Goal: Information Seeking & Learning: Learn about a topic

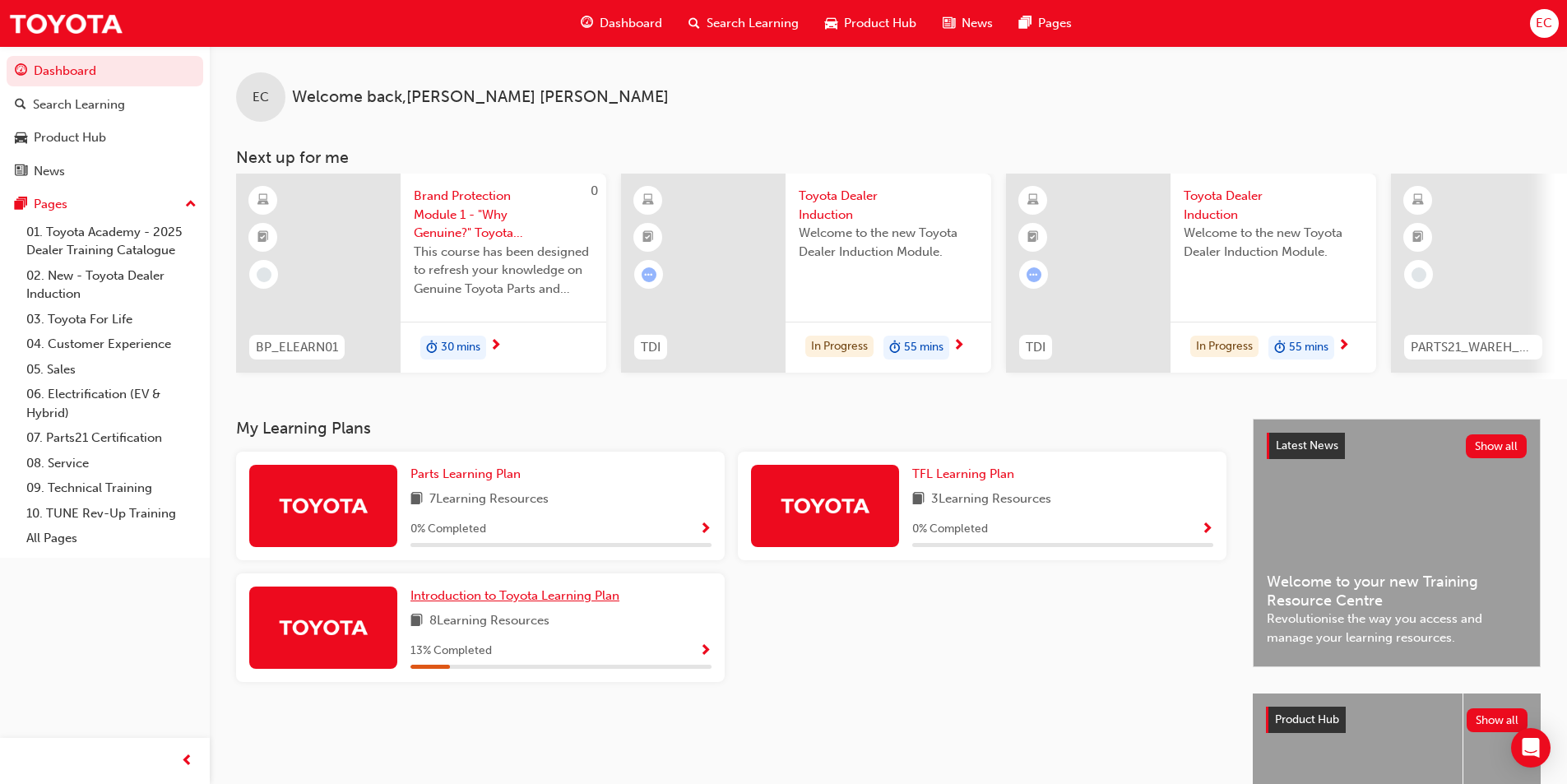
click at [501, 605] on link "Introduction to Toyota Learning Plan" at bounding box center [518, 596] width 215 height 19
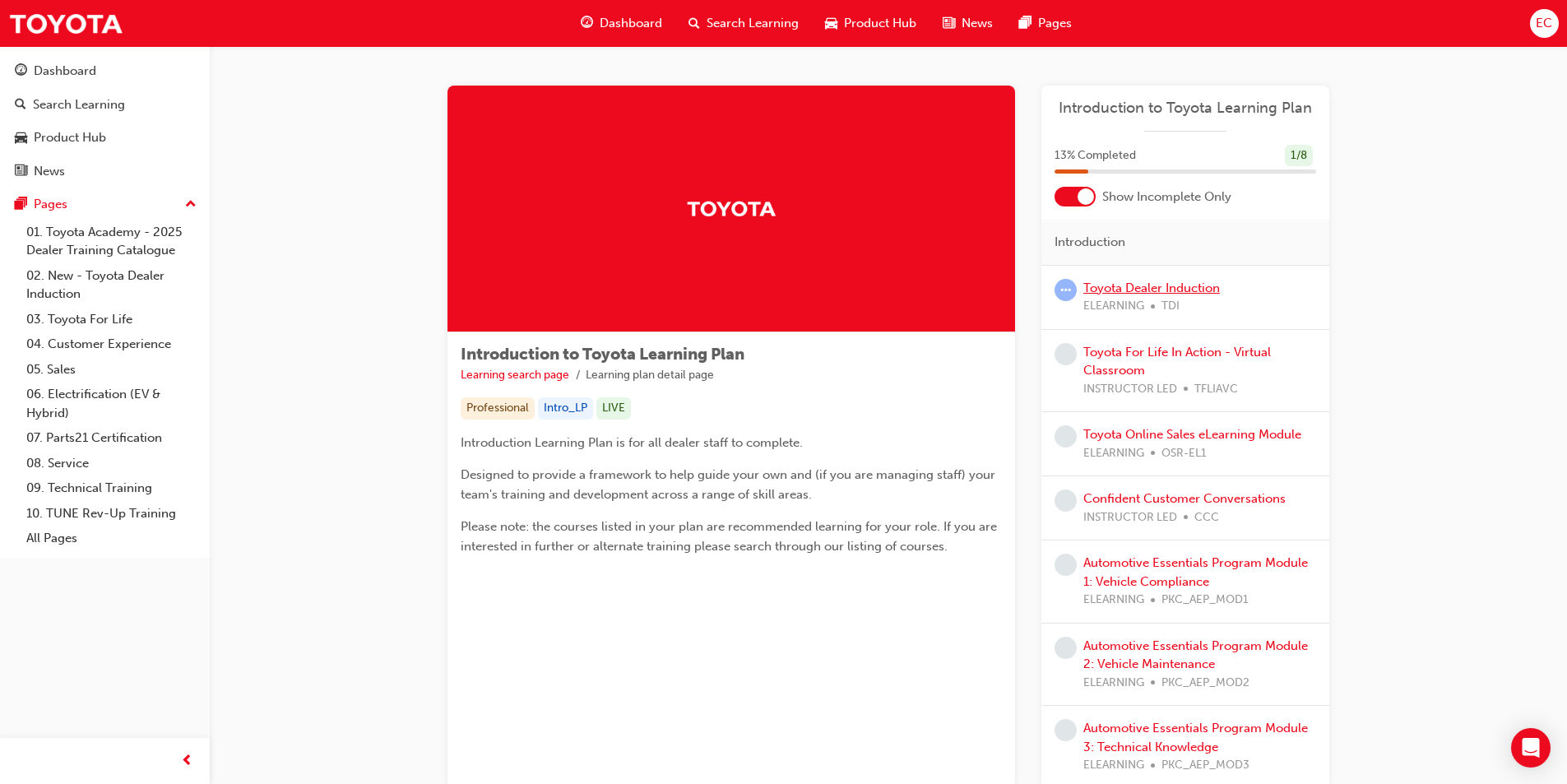
click at [1159, 293] on link "Toyota Dealer Induction" at bounding box center [1151, 287] width 137 height 15
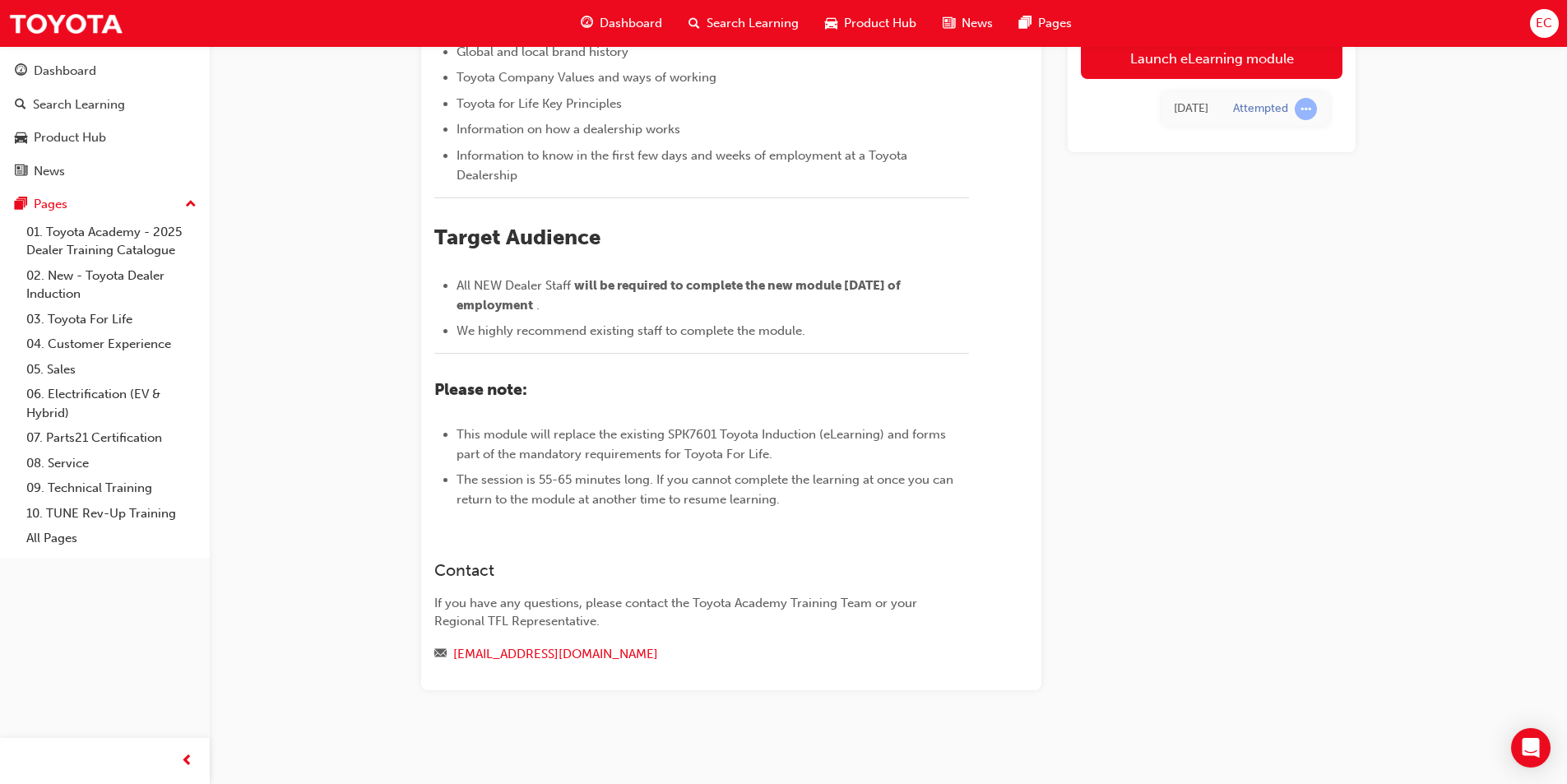
scroll to position [286, 0]
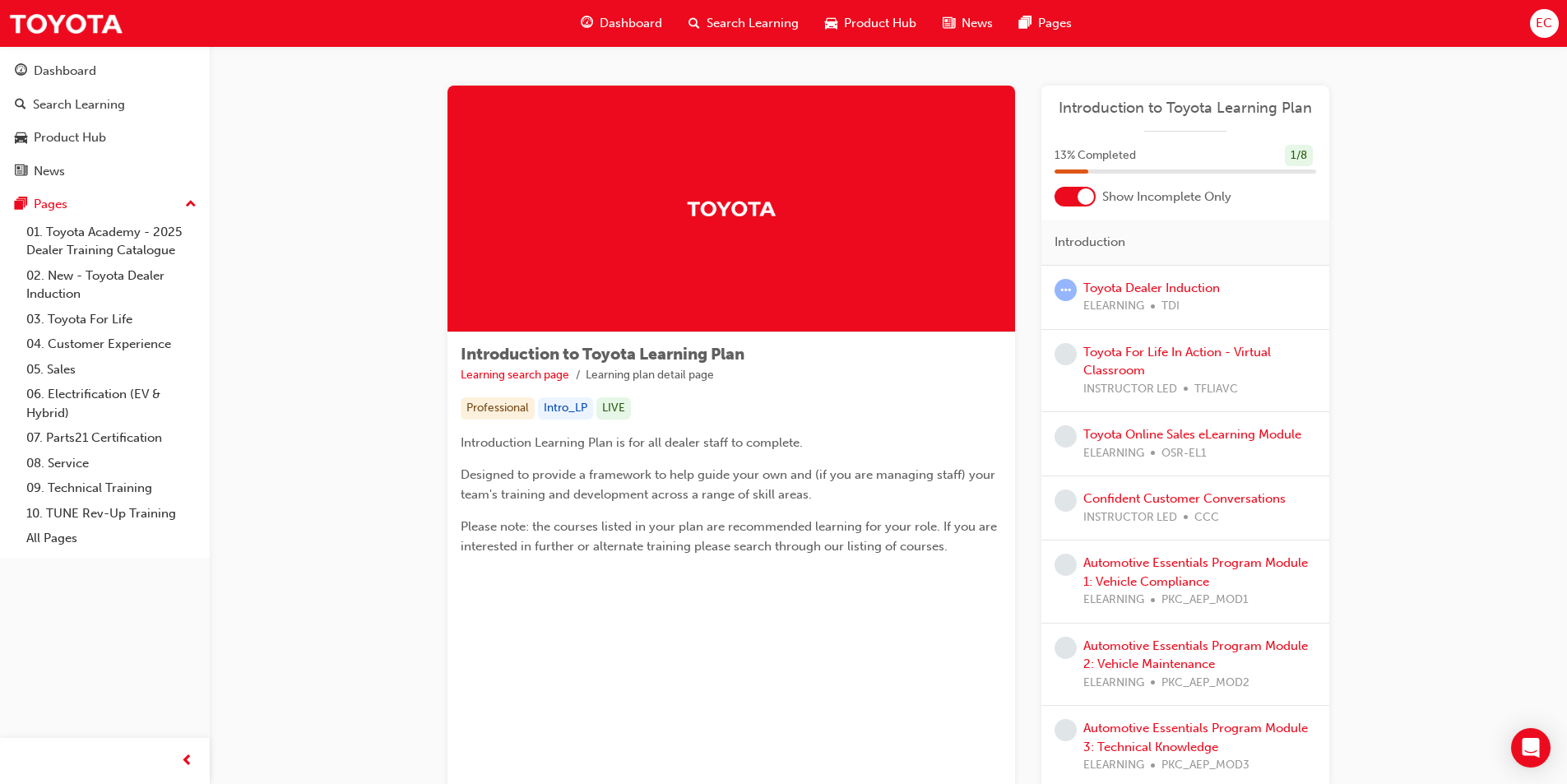
click at [1068, 201] on div at bounding box center [1075, 196] width 41 height 20
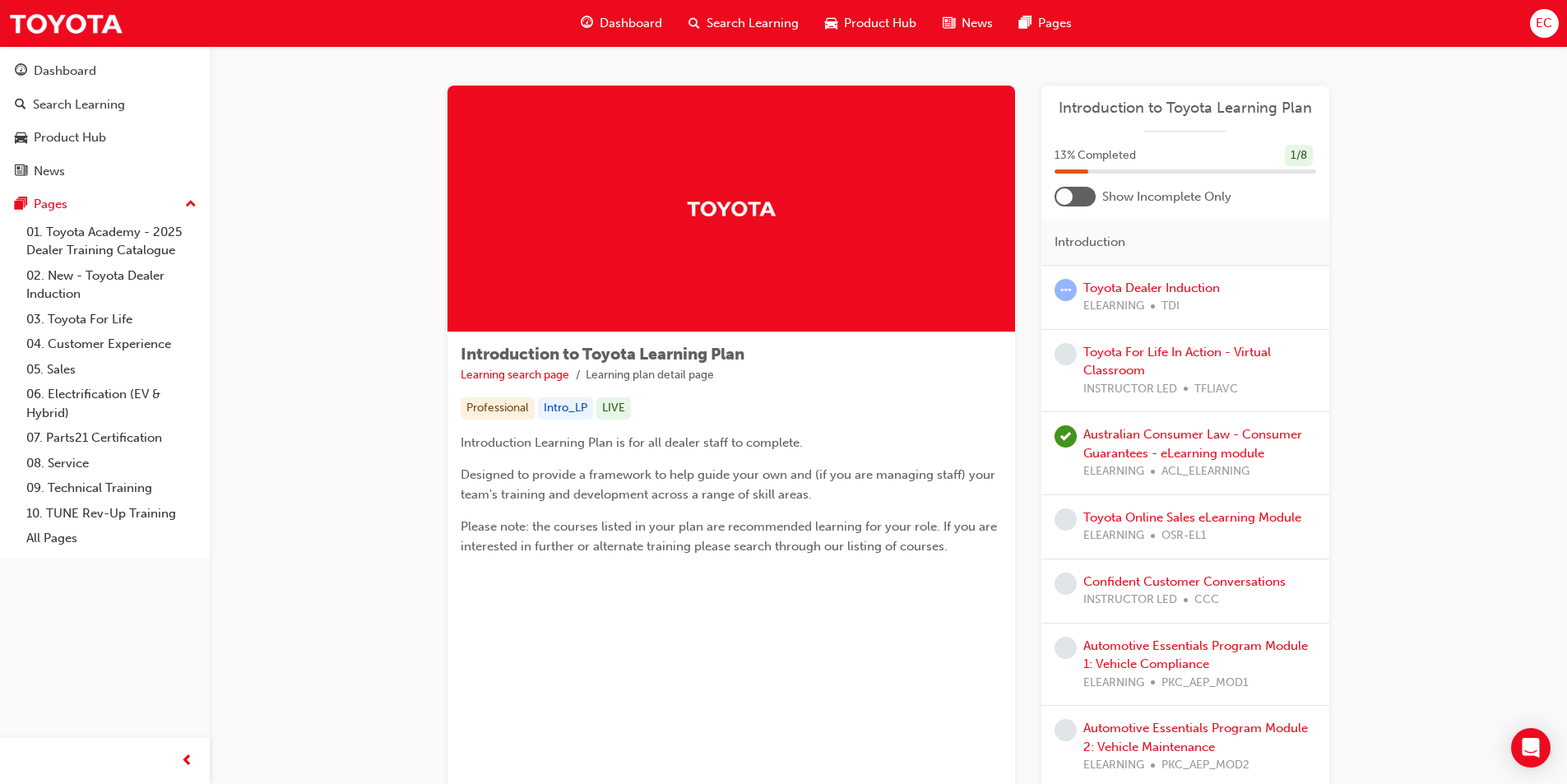
click at [1068, 201] on div at bounding box center [1064, 196] width 16 height 16
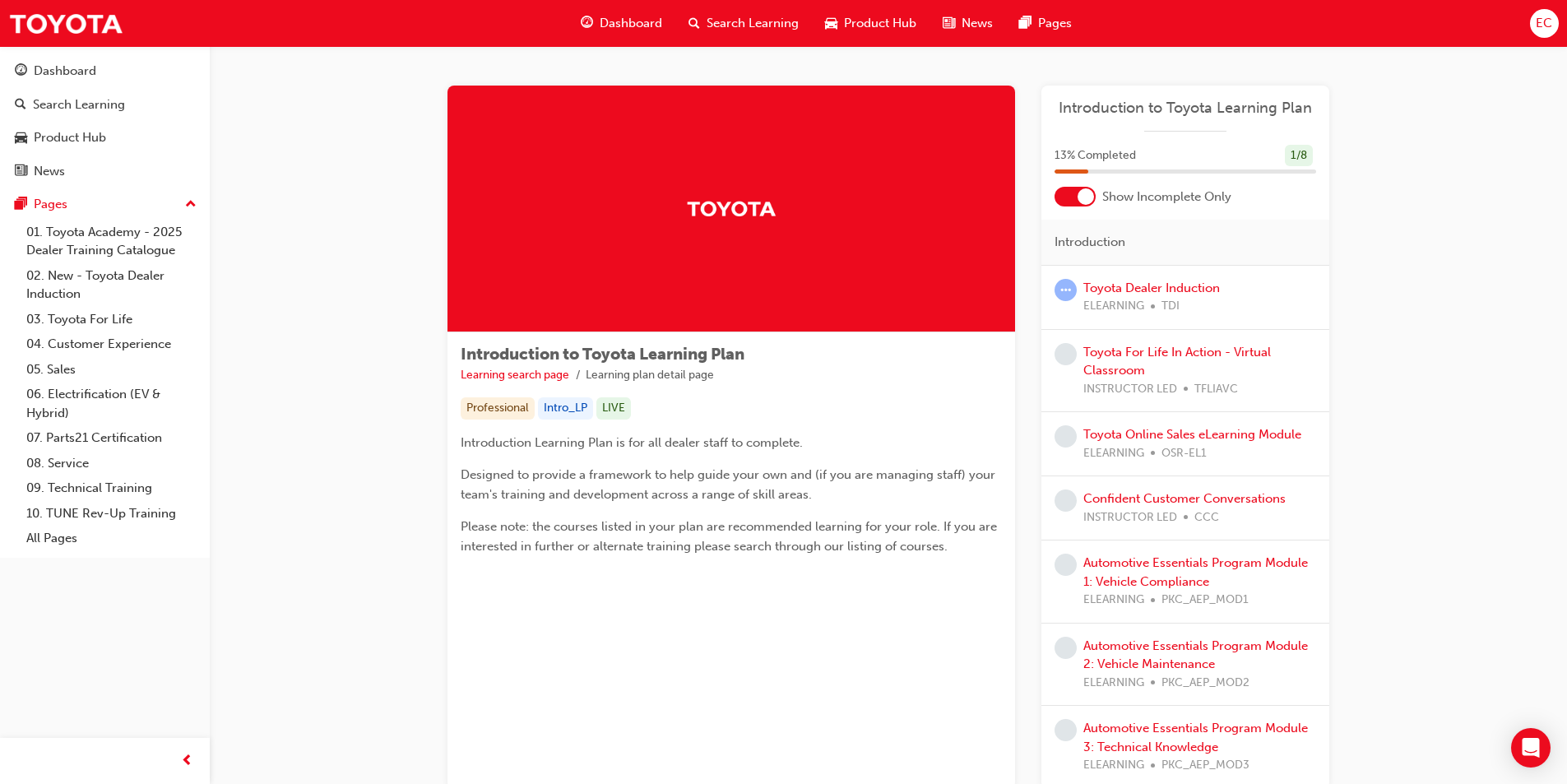
click at [1068, 201] on div at bounding box center [1075, 196] width 41 height 20
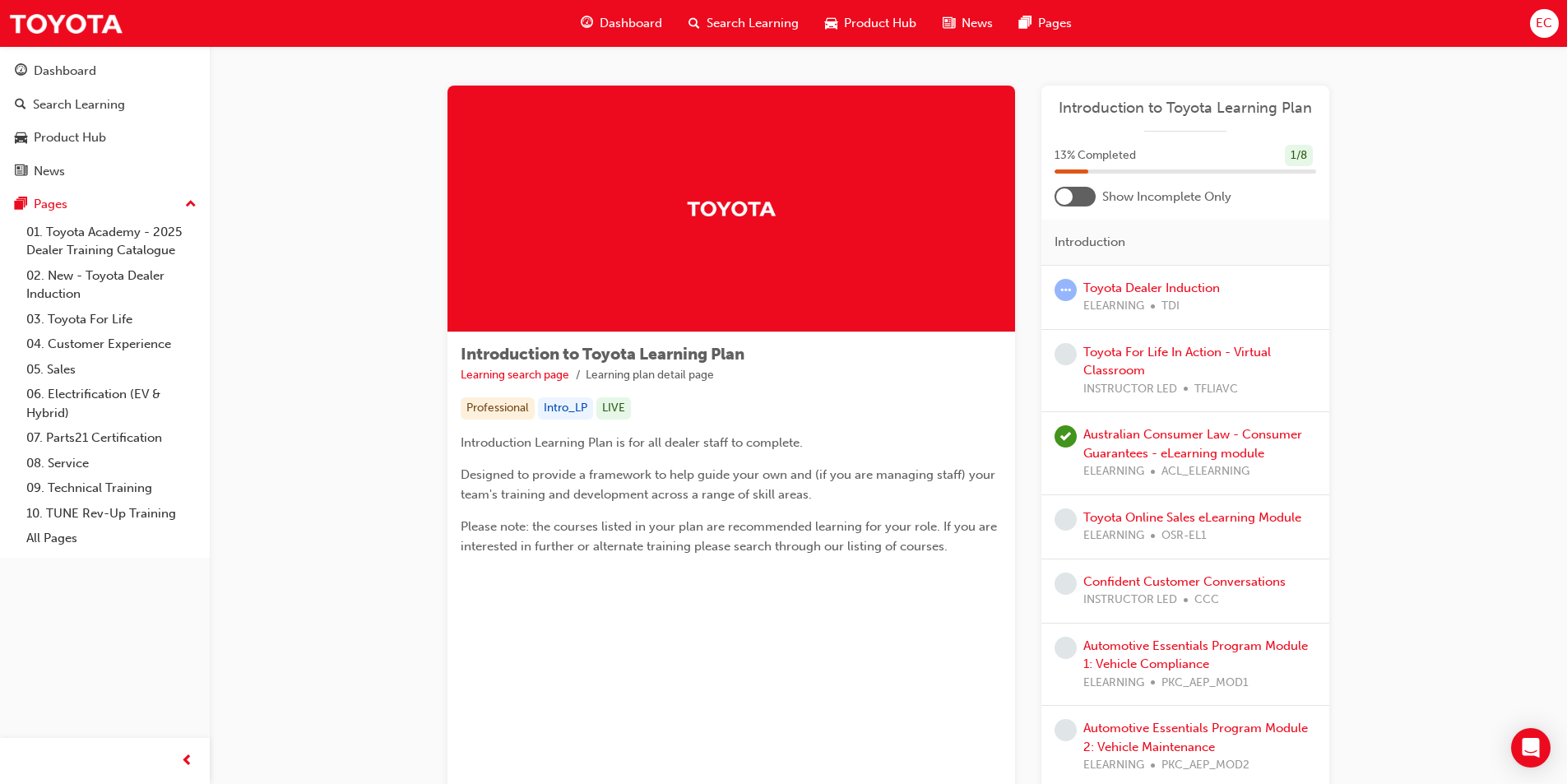
click at [1068, 201] on div at bounding box center [1064, 196] width 16 height 16
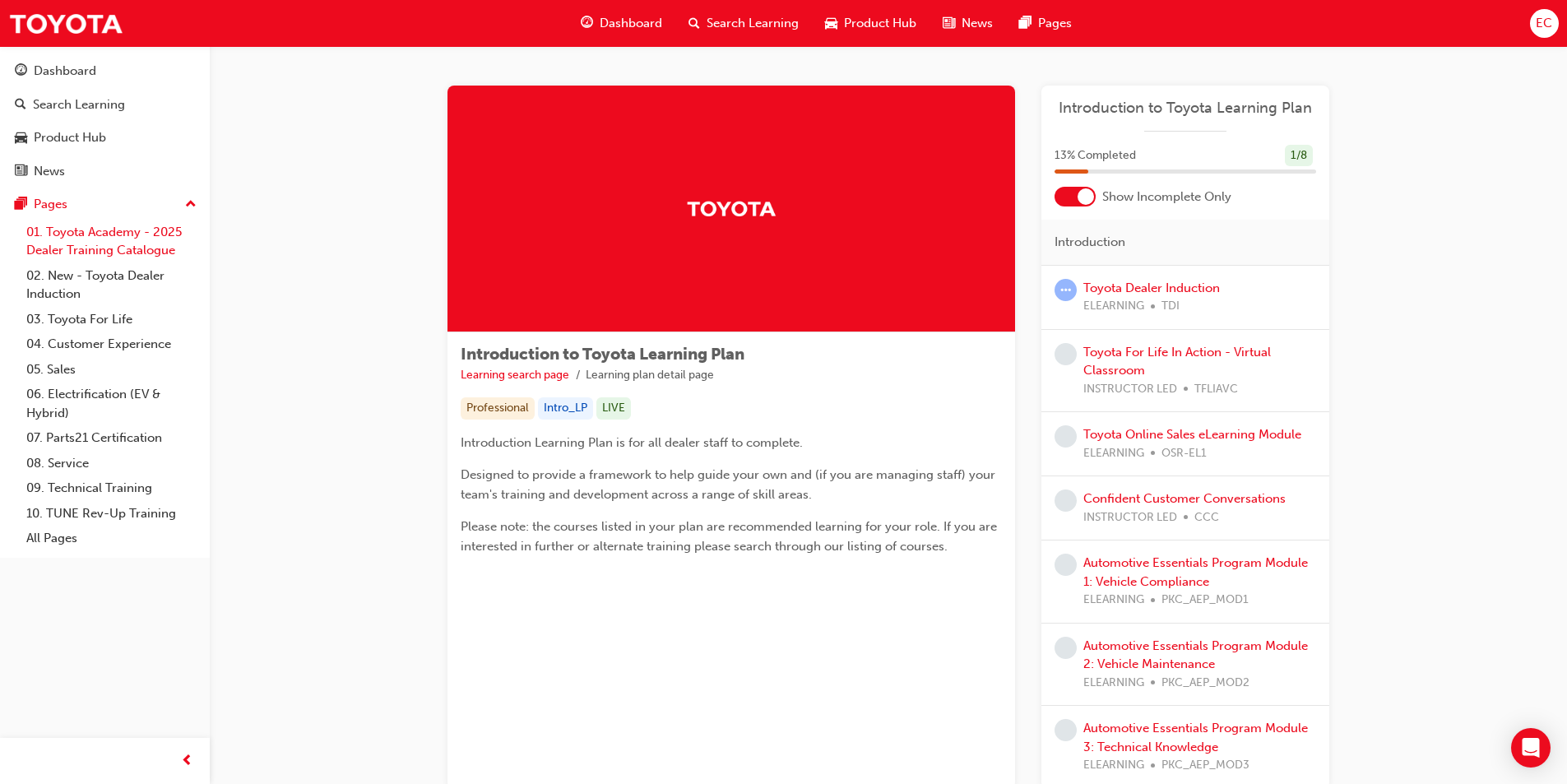
click at [158, 243] on link "01. Toyota Academy - 2025 Dealer Training Catalogue" at bounding box center [111, 241] width 183 height 44
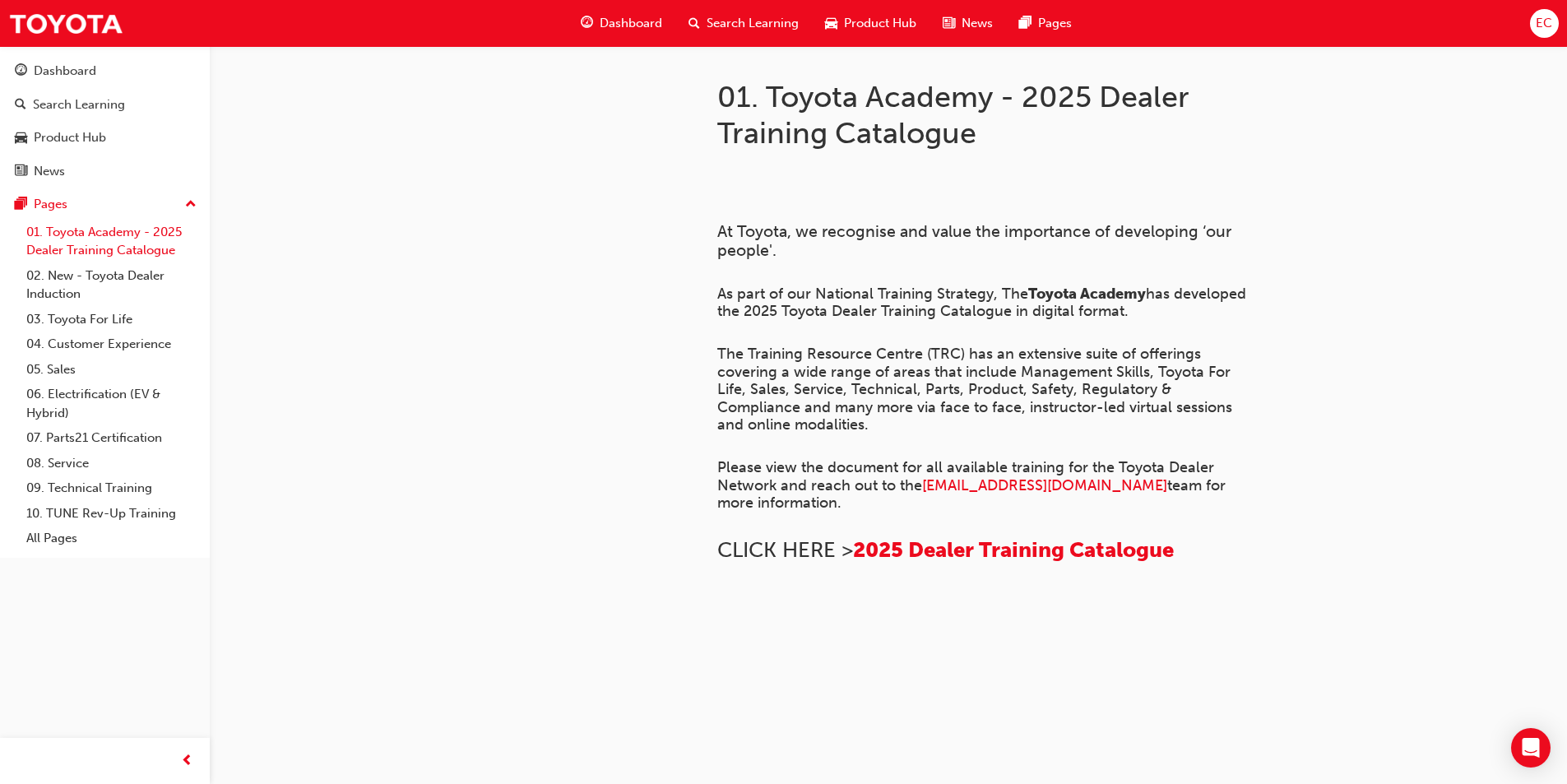
click at [164, 231] on link "01. Toyota Academy - 2025 Dealer Training Catalogue" at bounding box center [111, 241] width 183 height 44
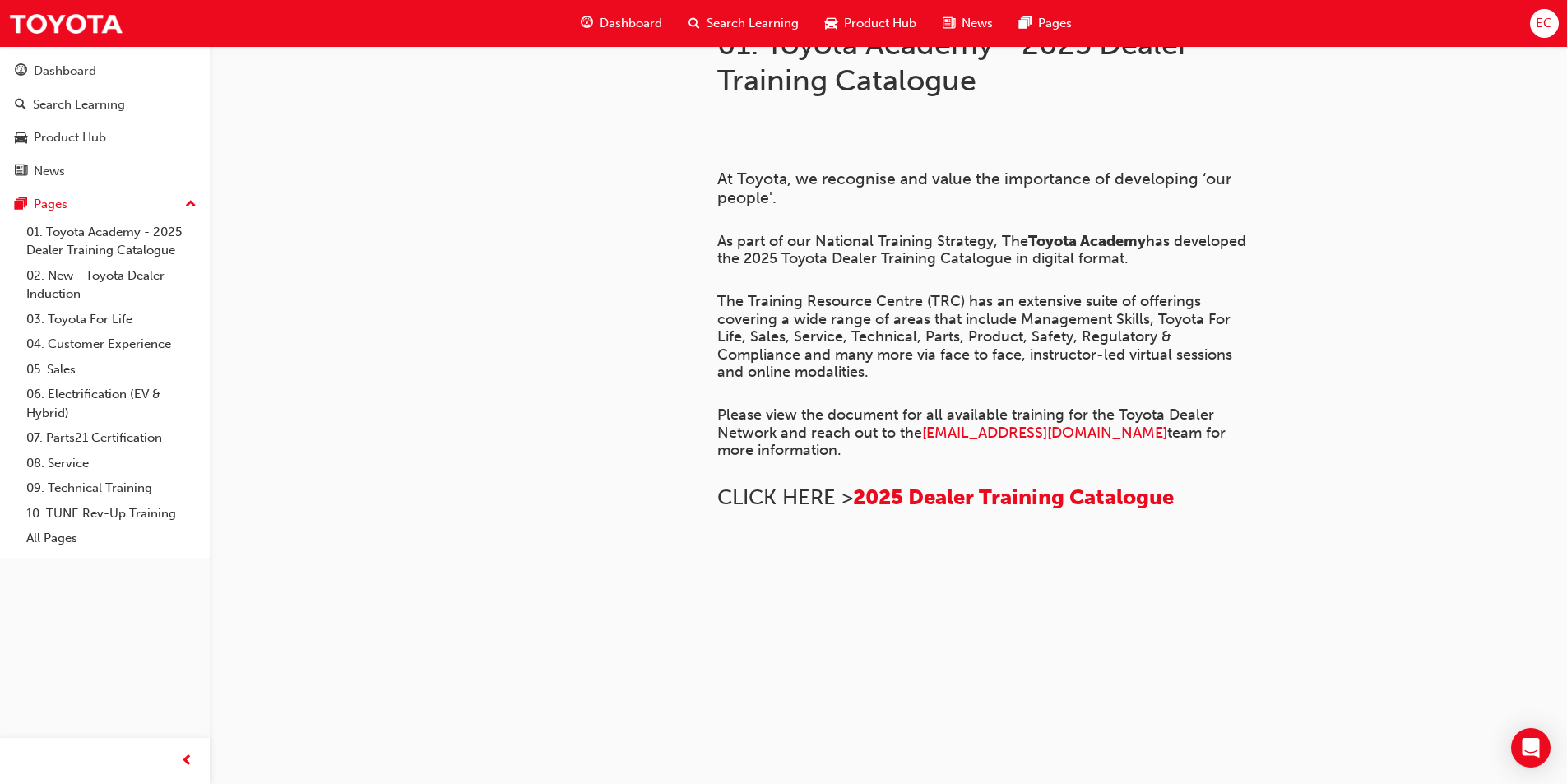
scroll to position [762, 0]
click at [921, 485] on span "2025 Dealer Training Catalogue" at bounding box center [1013, 497] width 321 height 26
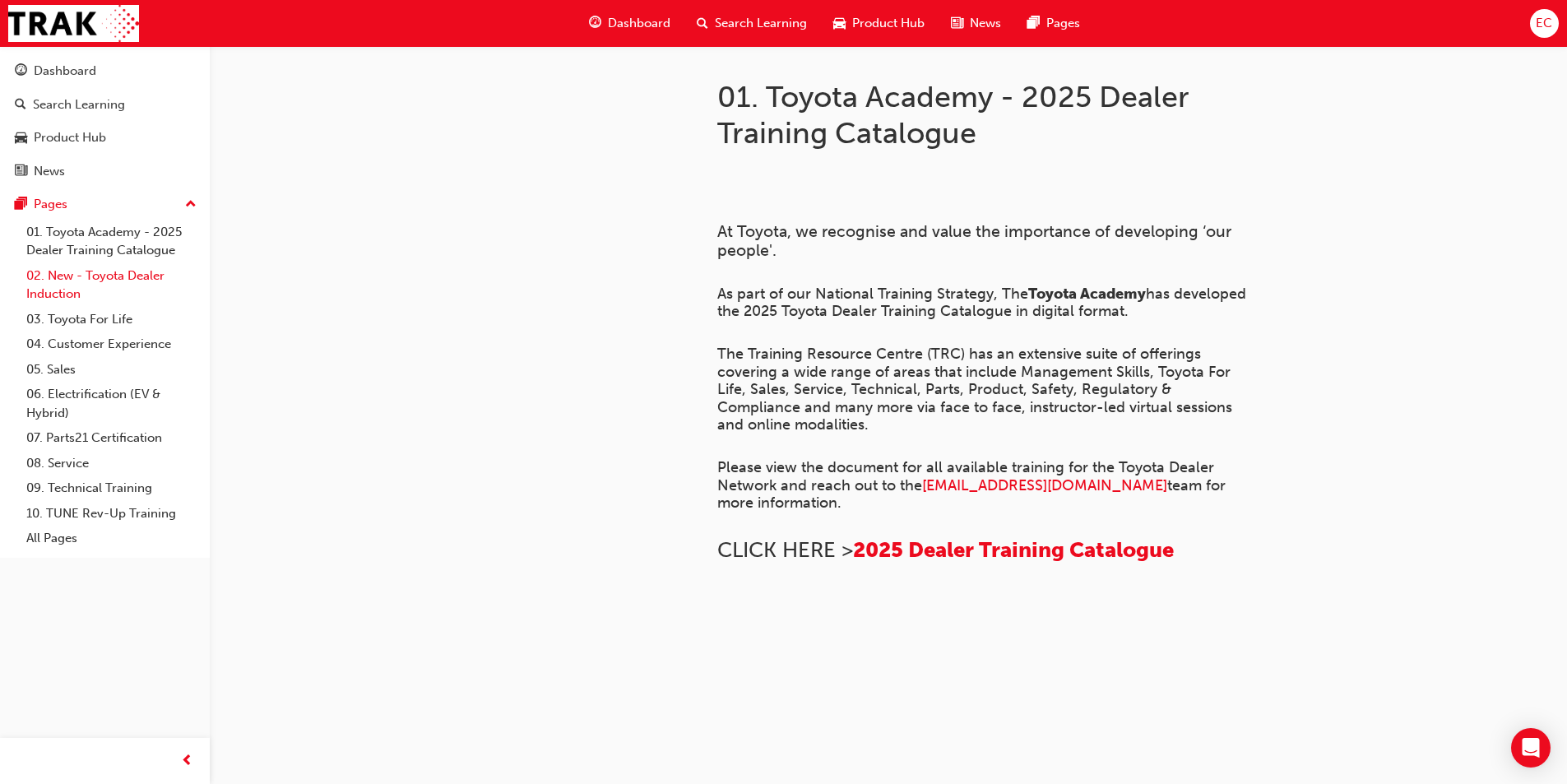
click at [119, 287] on link "02. New - Toyota Dealer Induction" at bounding box center [111, 285] width 183 height 44
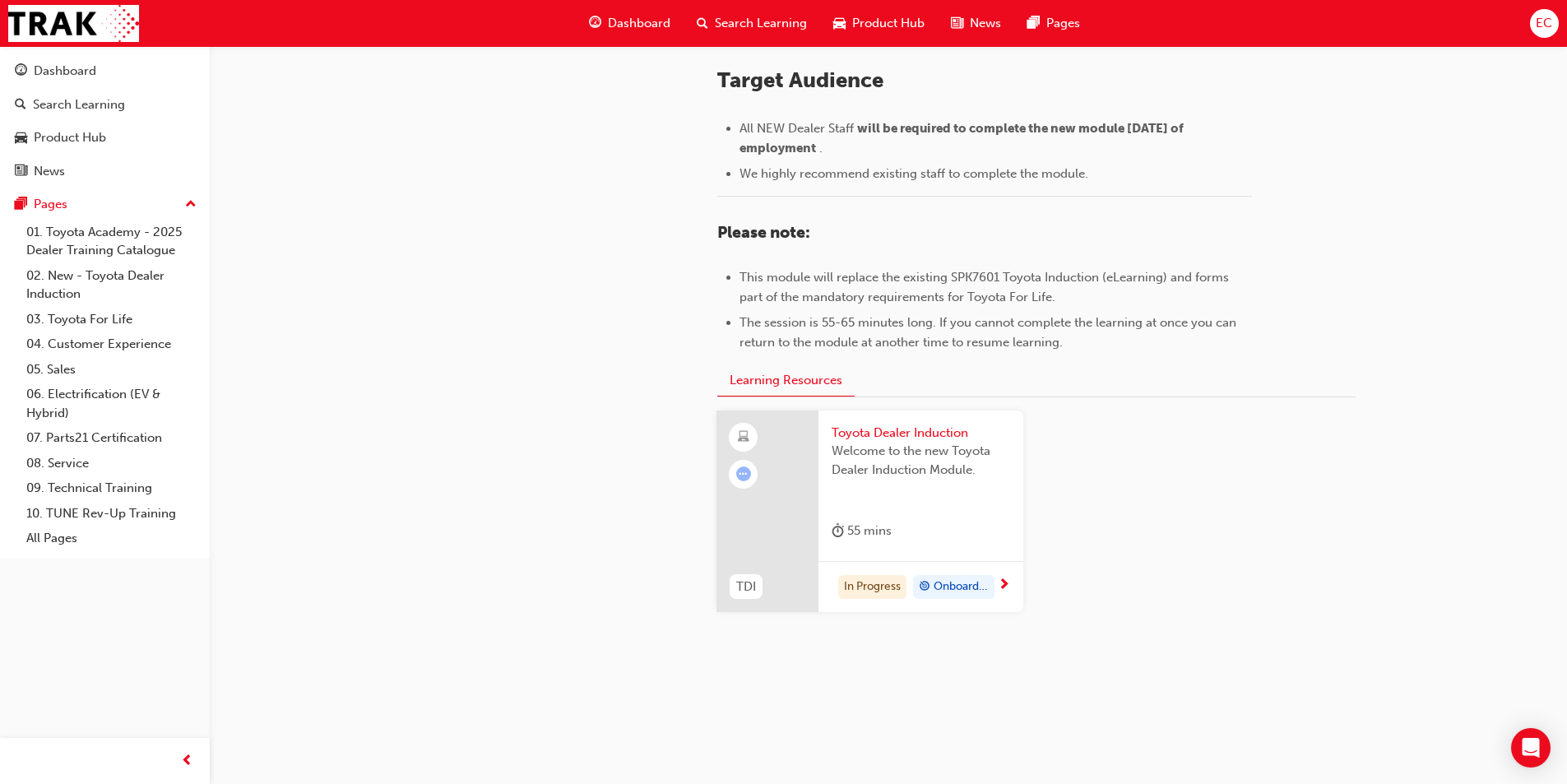
scroll to position [689, 0]
click at [934, 541] on div "55 mins" at bounding box center [920, 534] width 178 height 28
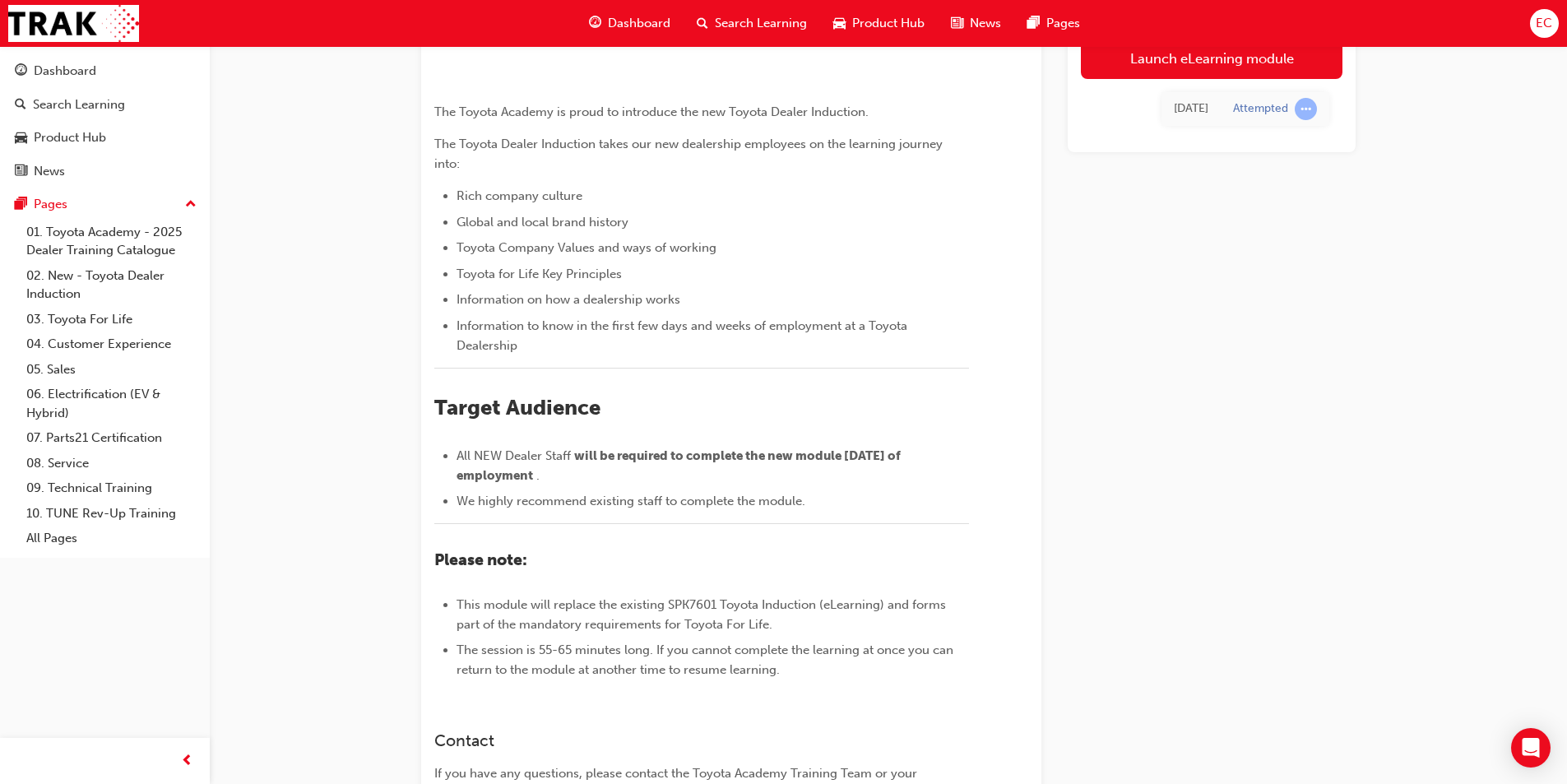
scroll to position [121, 0]
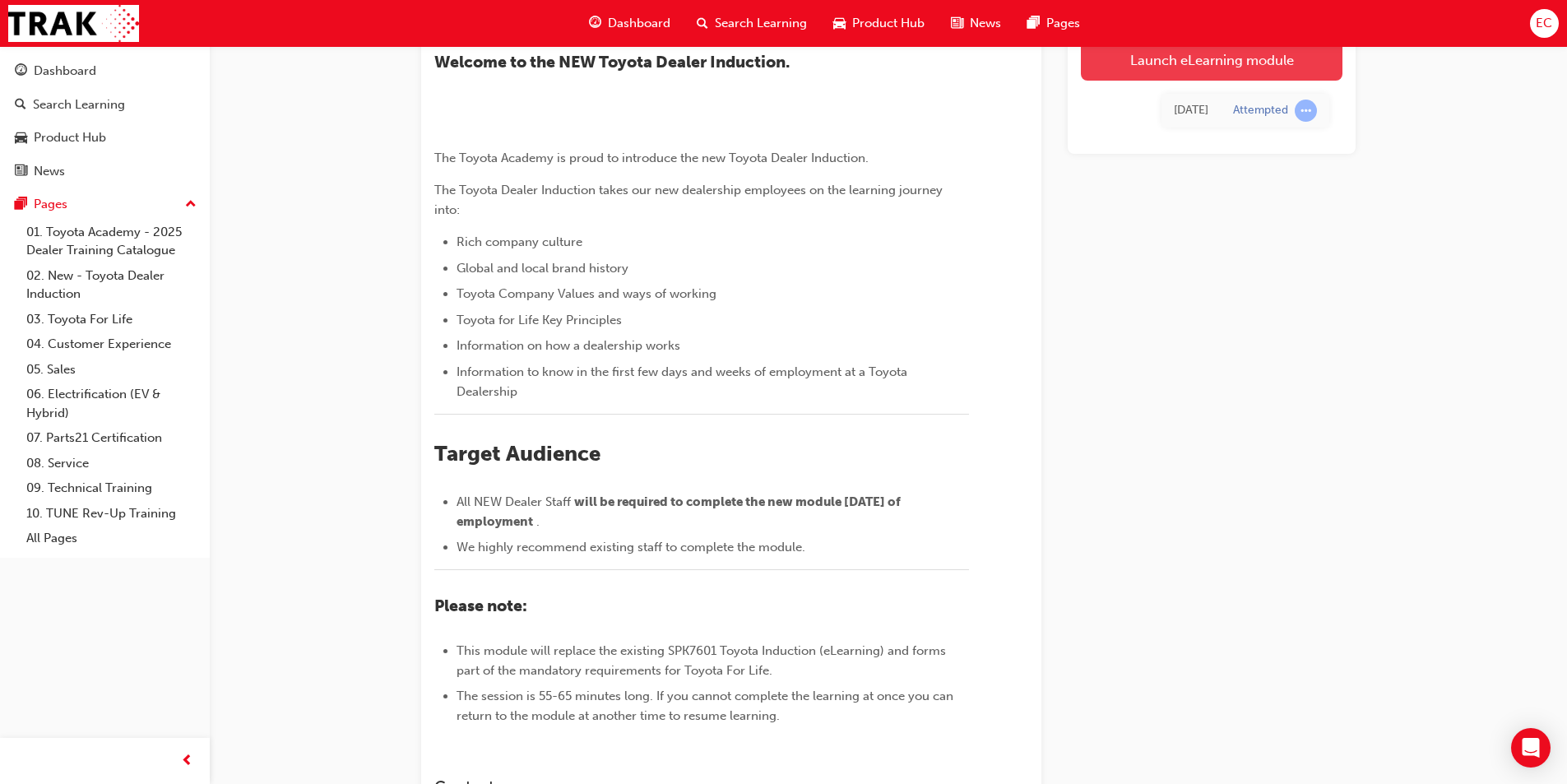
click at [1145, 65] on link "Launch eLearning module" at bounding box center [1211, 60] width 262 height 41
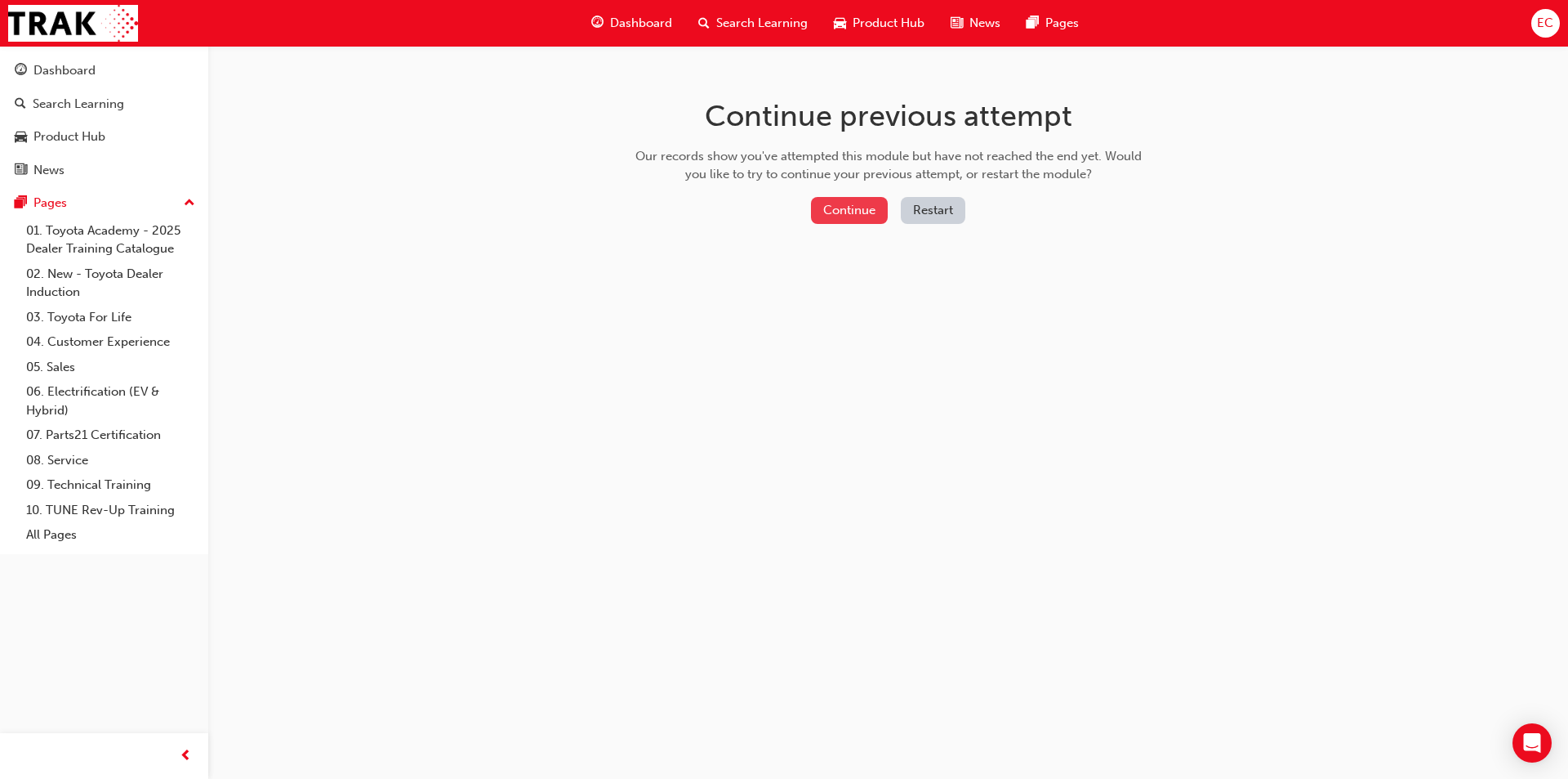
click at [851, 209] on button "Continue" at bounding box center [850, 210] width 77 height 27
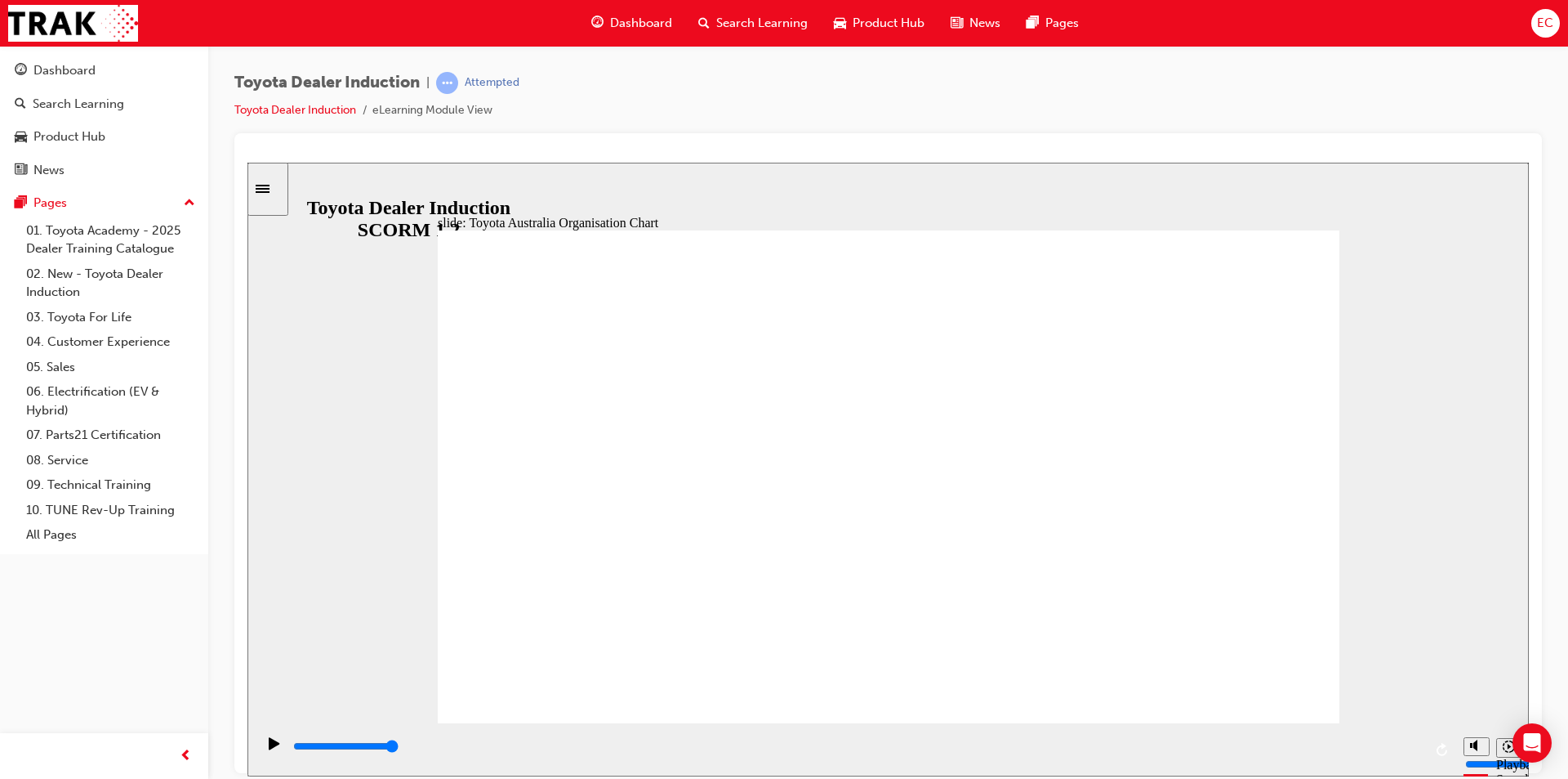
type input "5000"
radio input "true"
type input "5000"
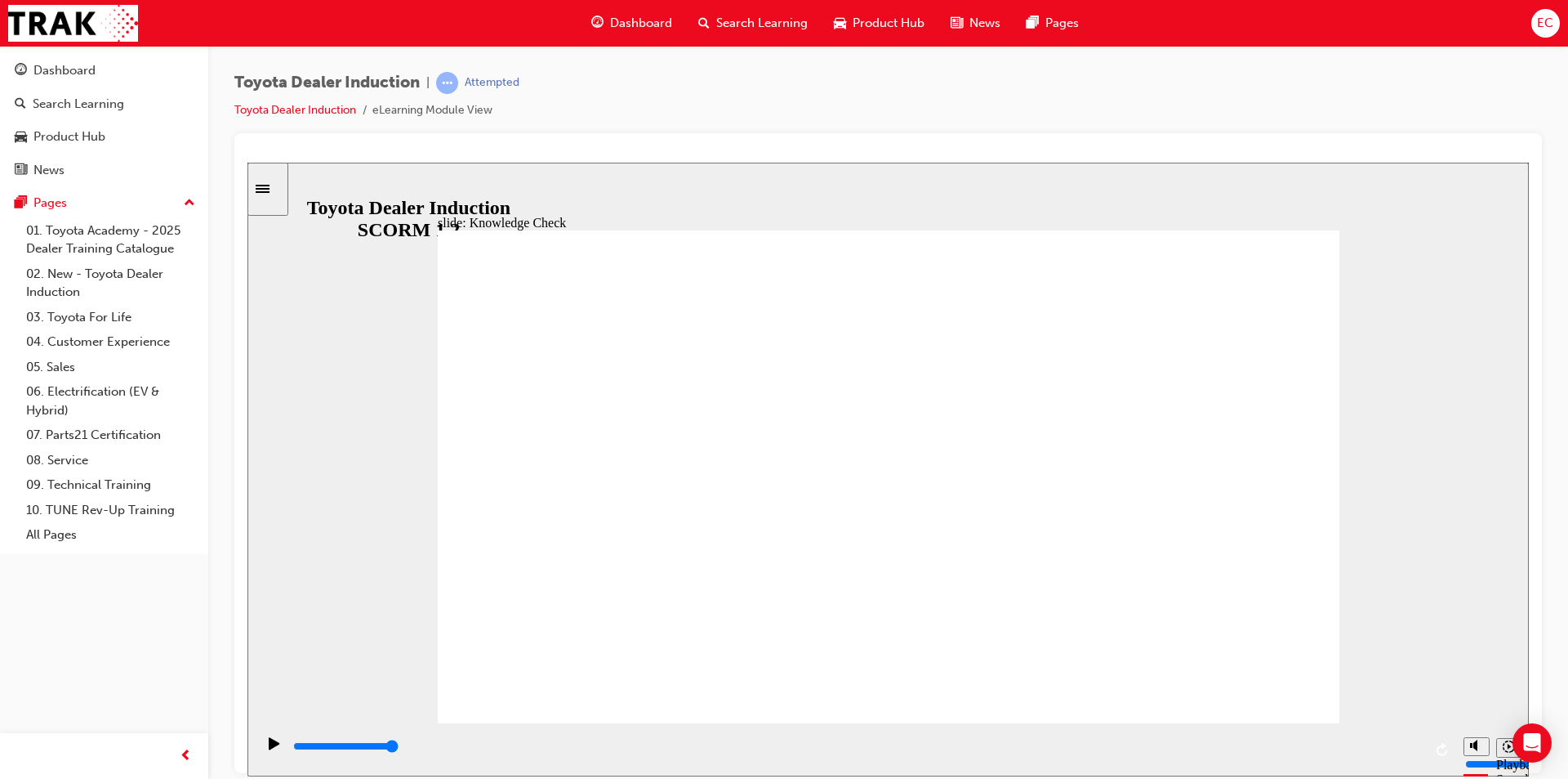
radio input "true"
type input "4500"
radio input "true"
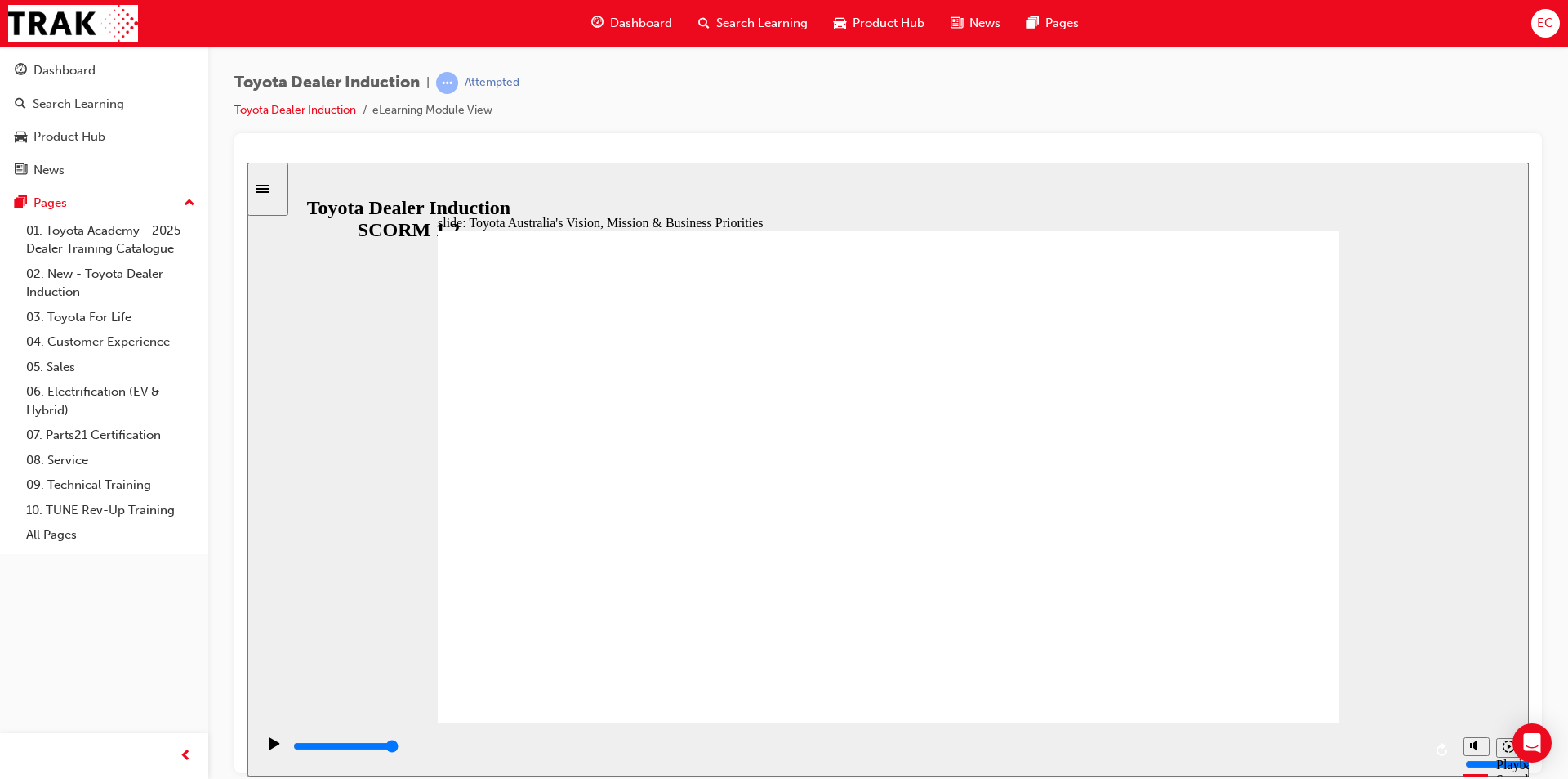
type input "9200"
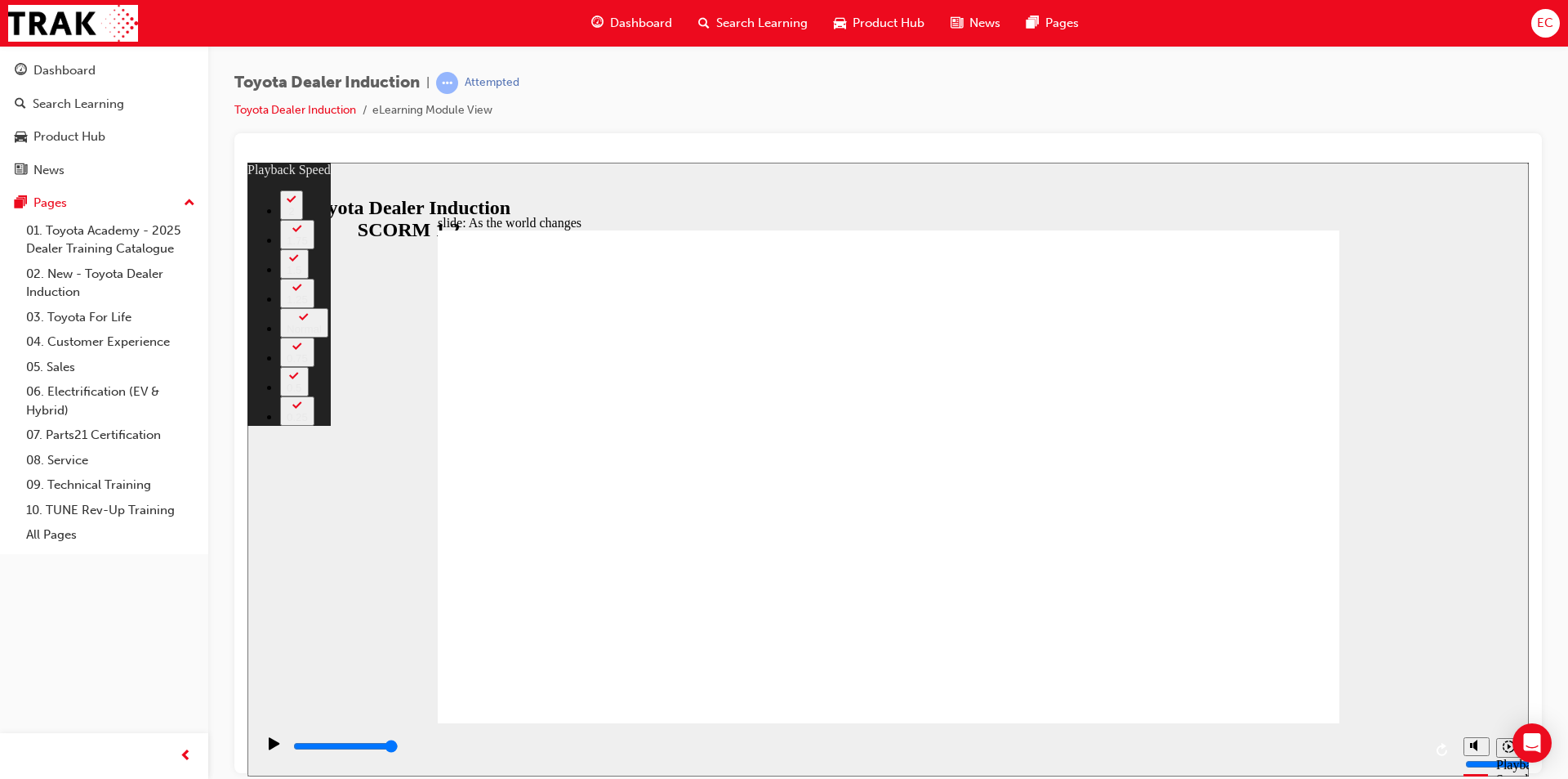
type input "128"
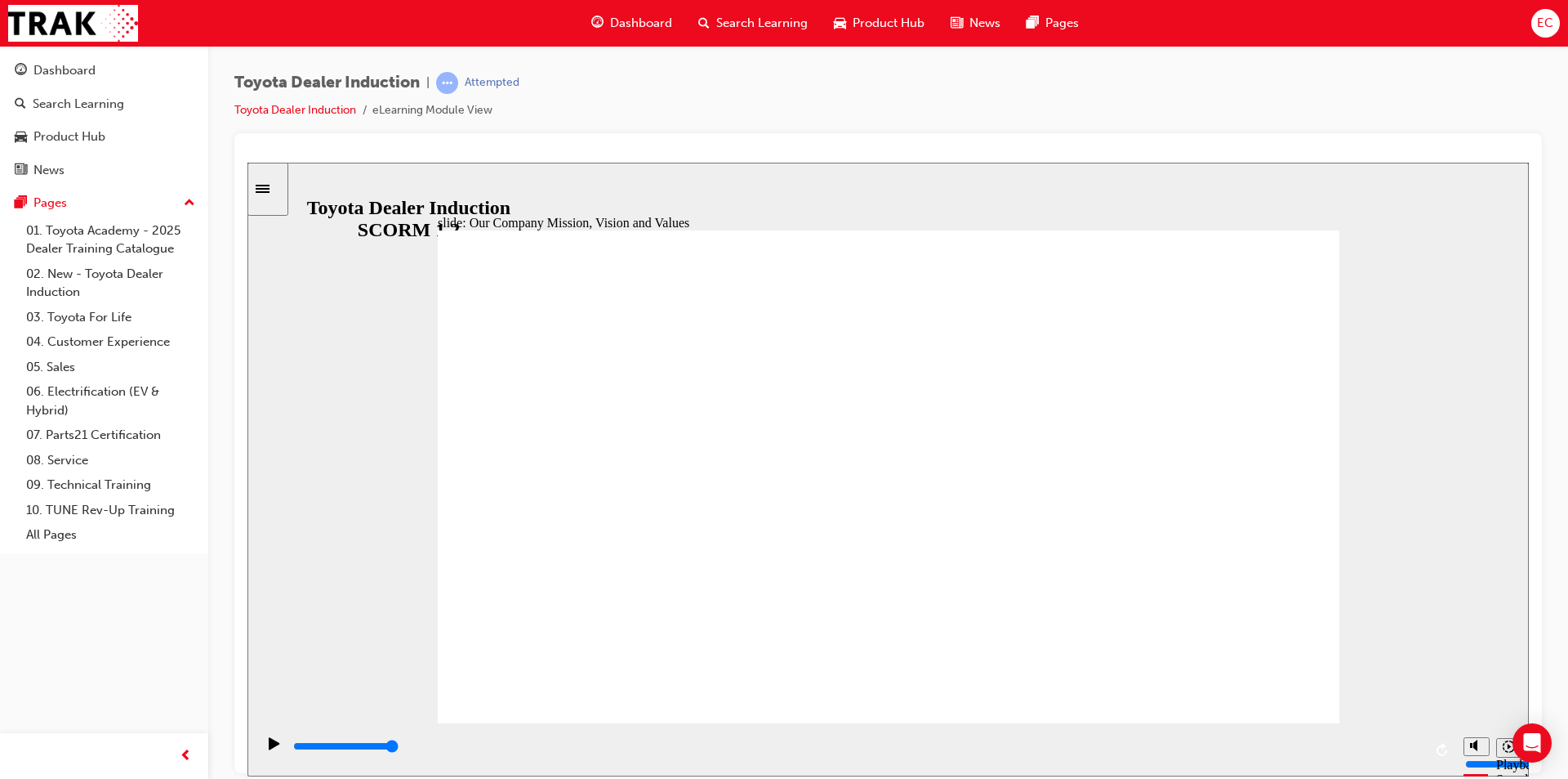
click at [271, 747] on rect "Pause (Ctrl+Alt+P)" at bounding box center [272, 741] width 3 height 11
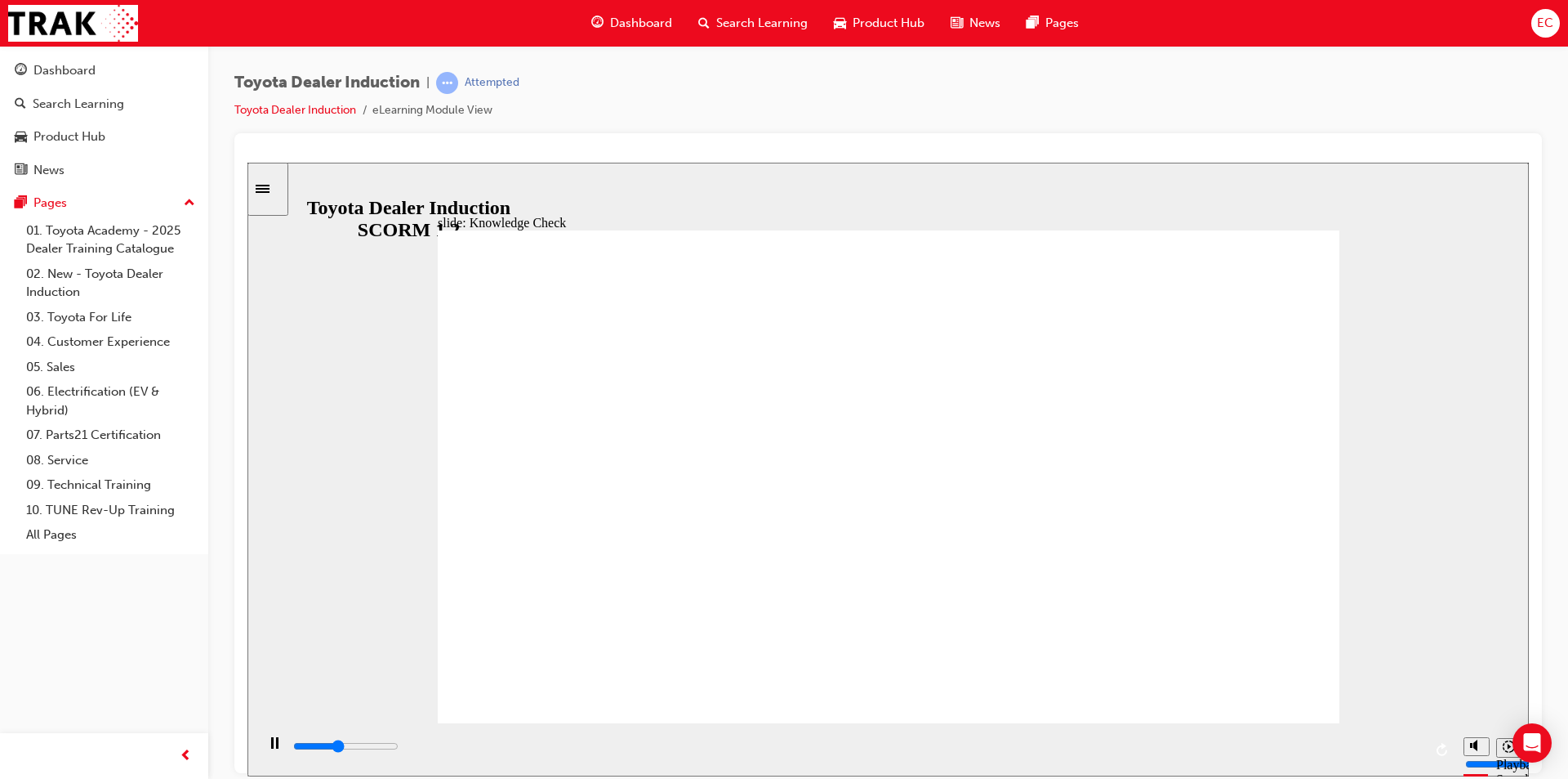
type input "5000"
type input "H"
type input "HA"
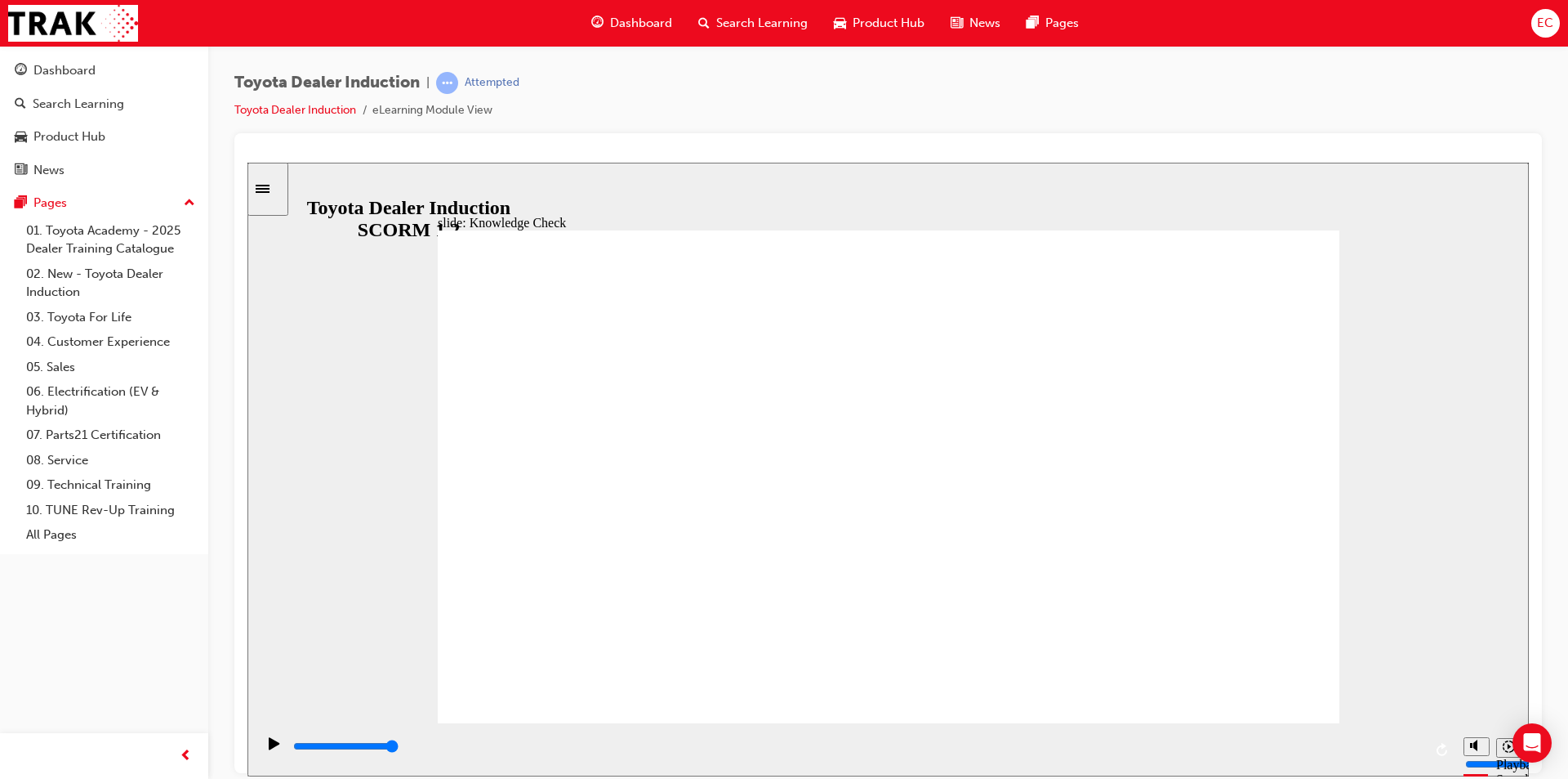
type input "HA"
type input "HAP"
type input "HAPP"
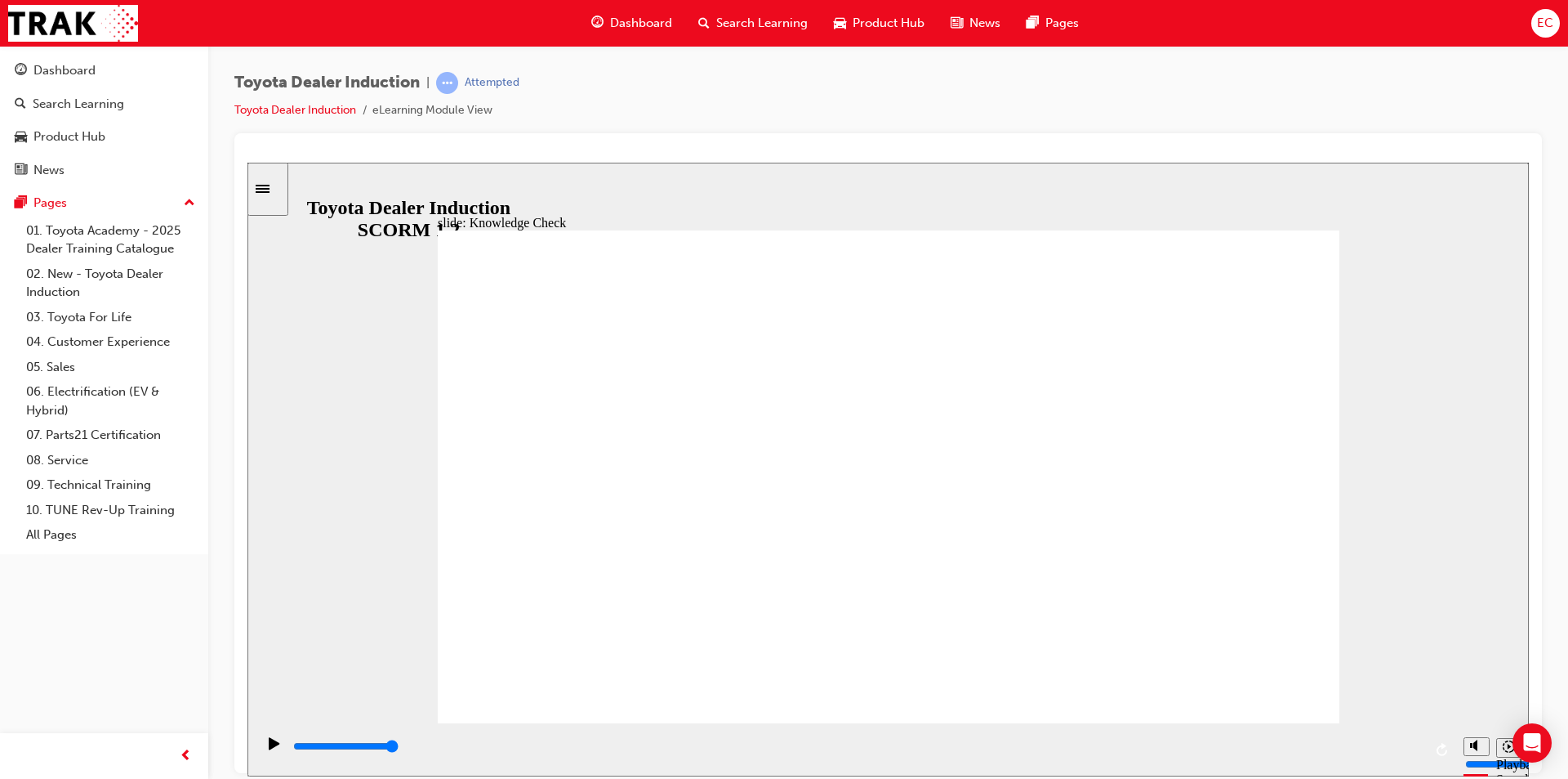
type input "HAPPI"
type input "HAPPIE"
type input "HAPPIEN"
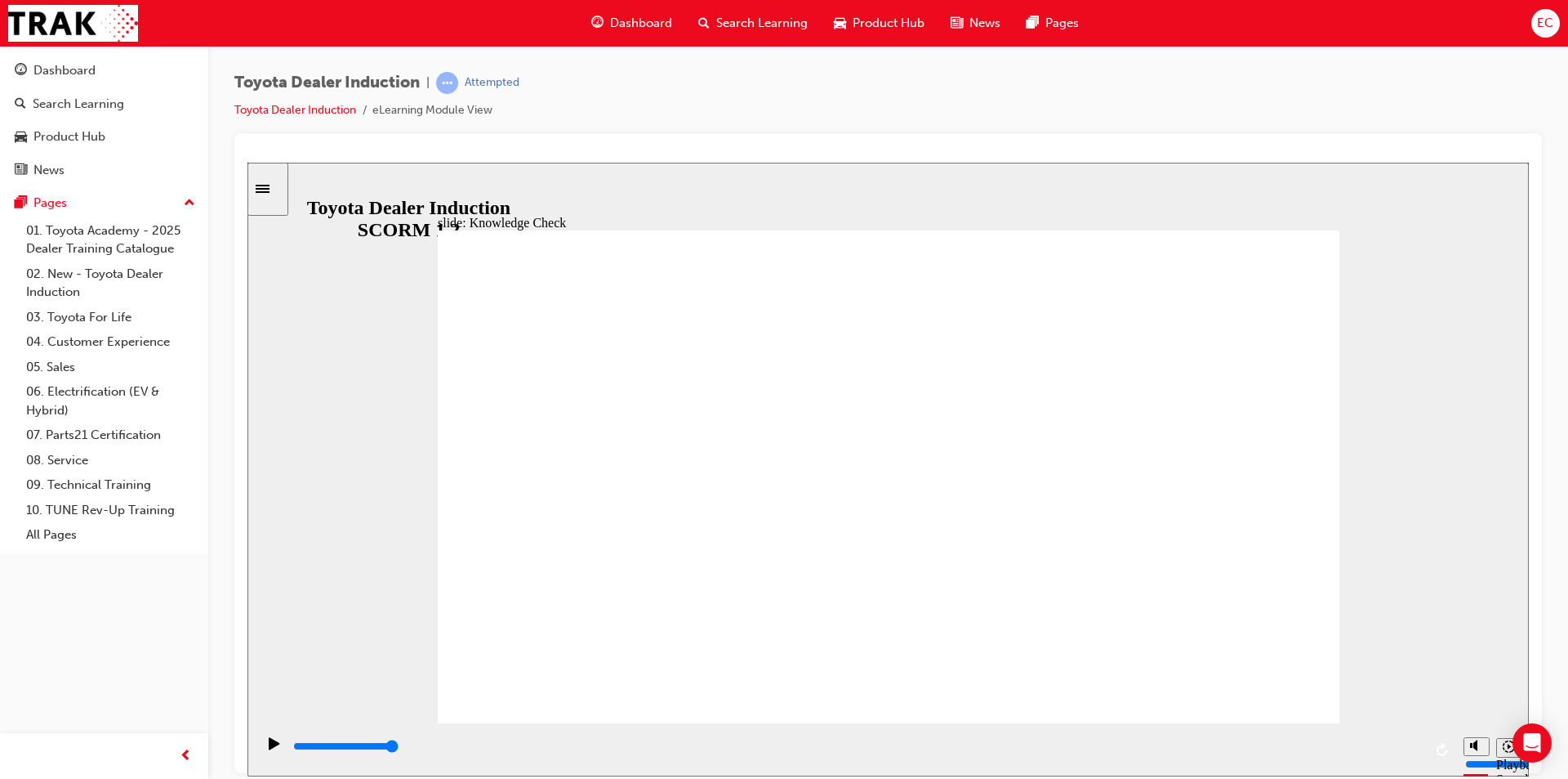
type input "HAPPIEN"
type input "HAPPIE"
type input "HAPPI"
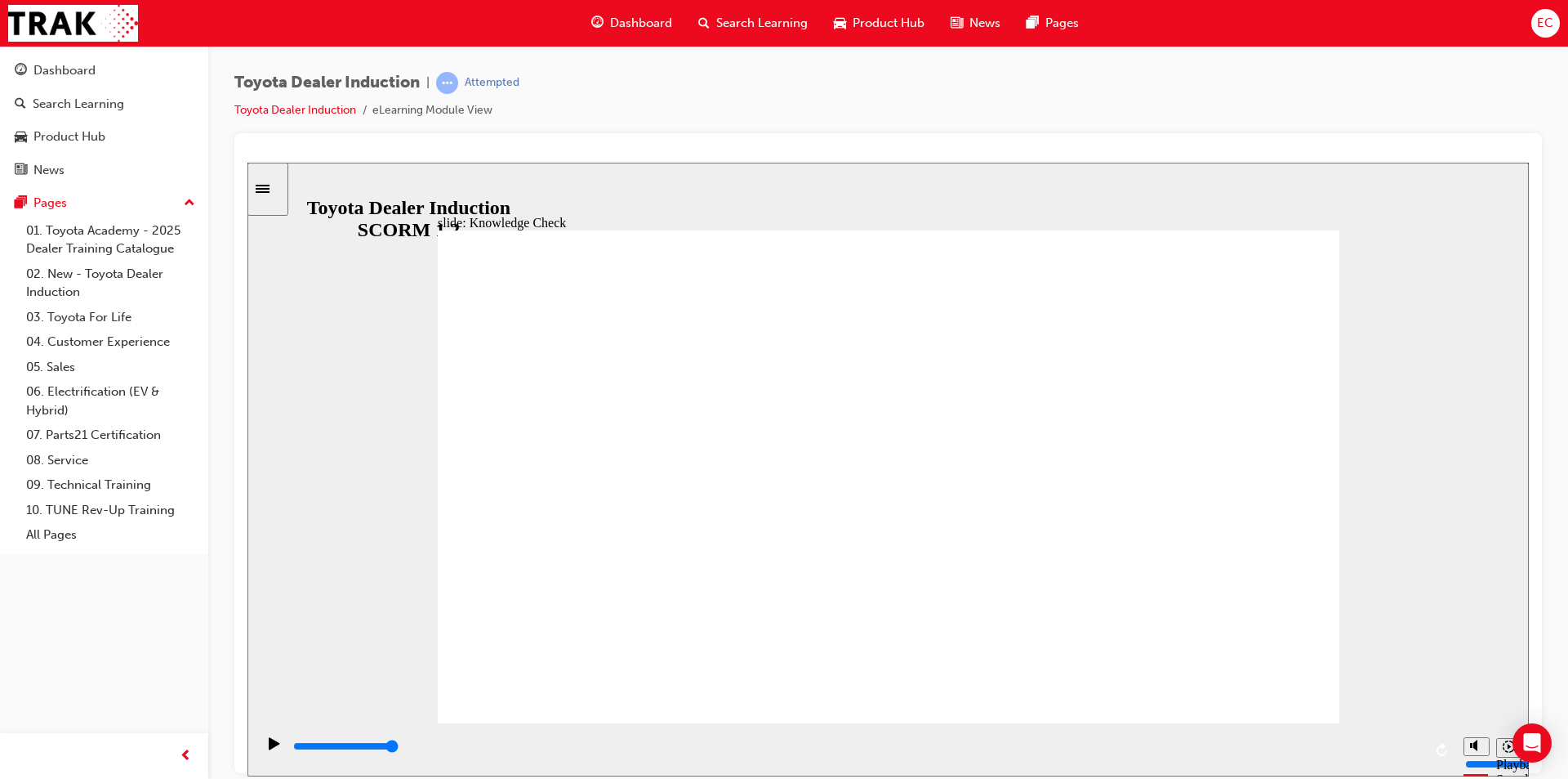
type input "HAPPIN"
type input "HAPPINE"
type input "HAPPINES"
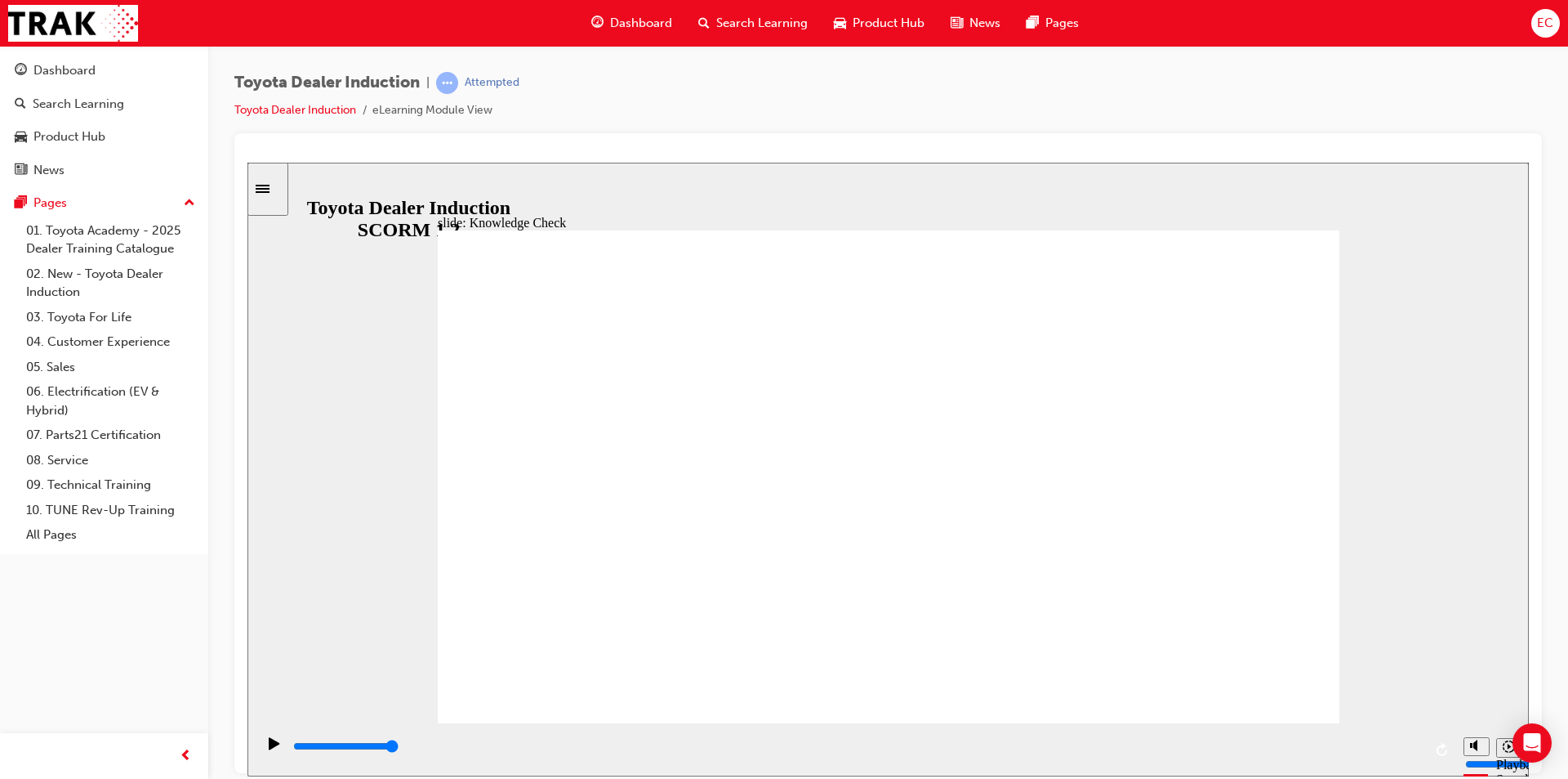
type input "HAPPINES"
type input "HAPPINESS"
type input "5000"
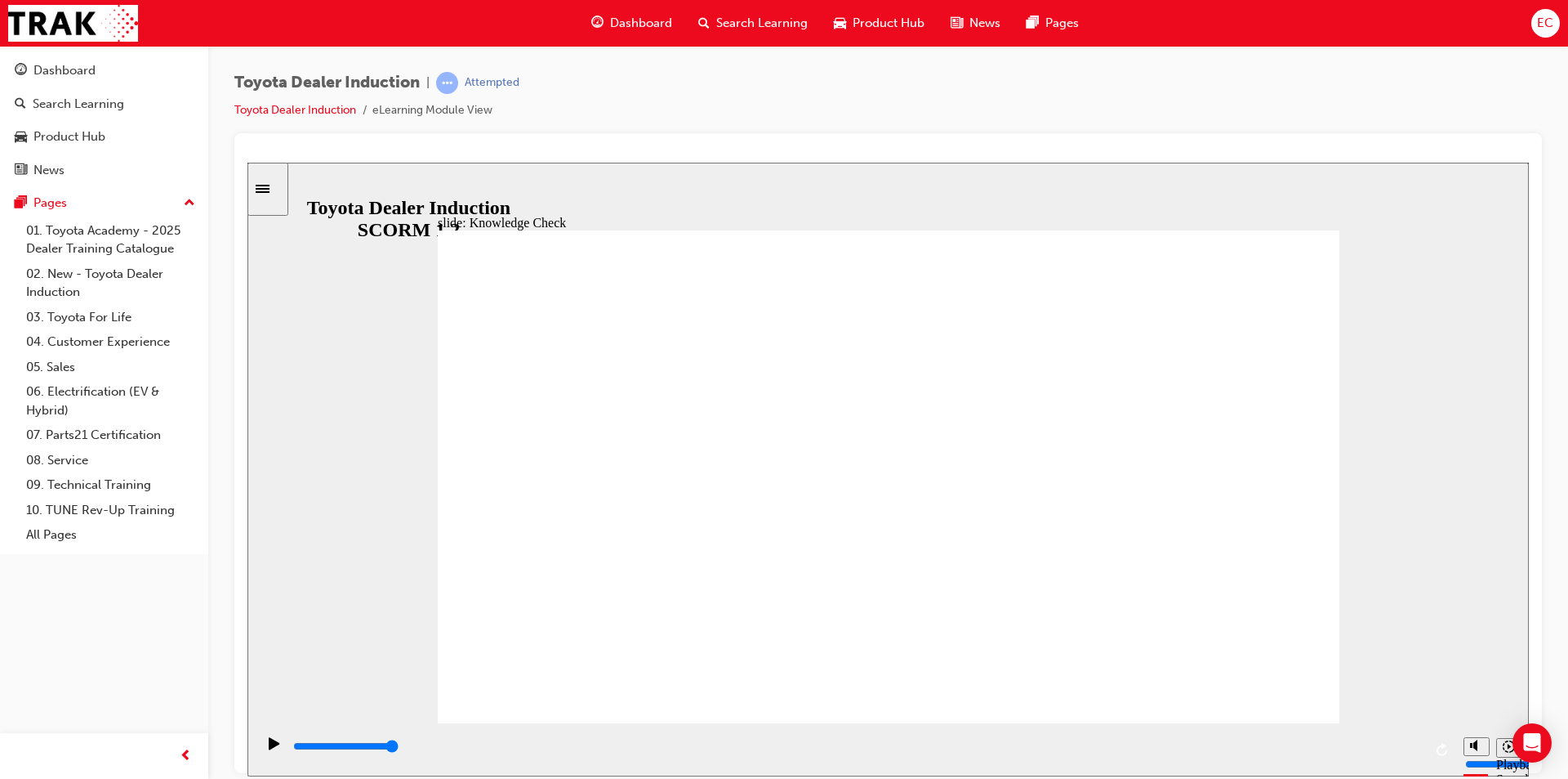
type input "M"
type input "MO"
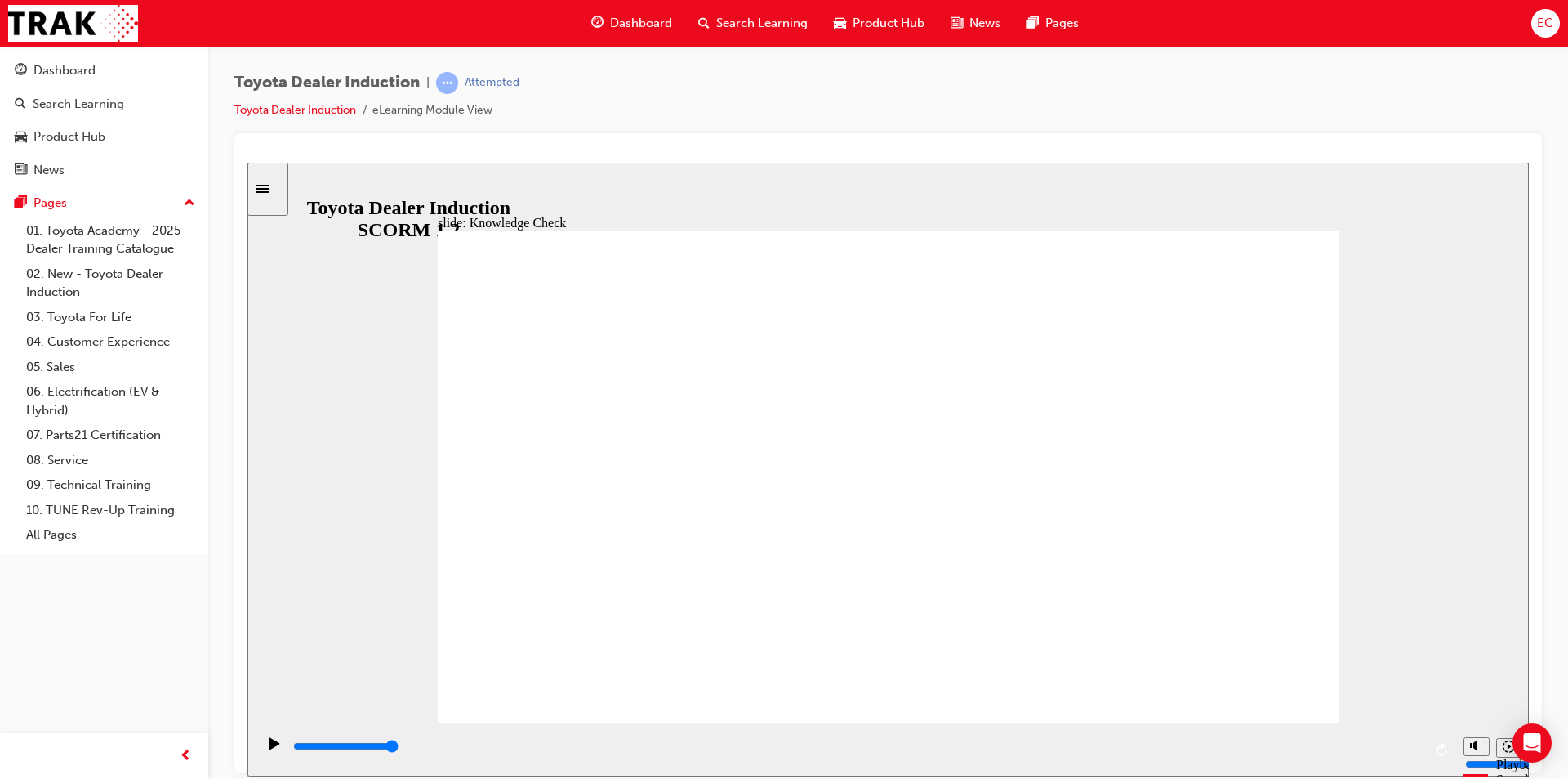
type input "MO"
type input "MOI"
type input "MOIL"
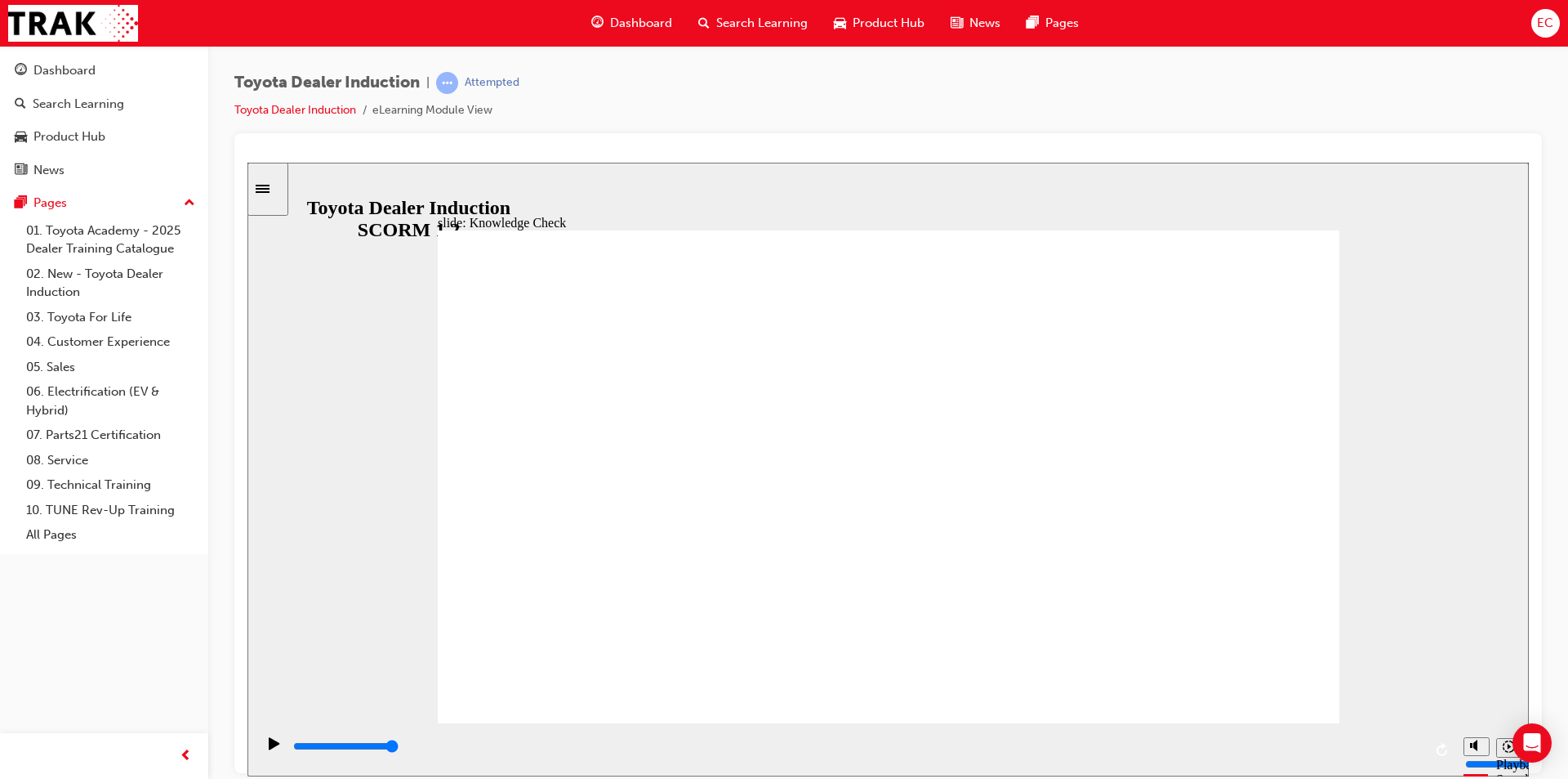
type input "MOILE"
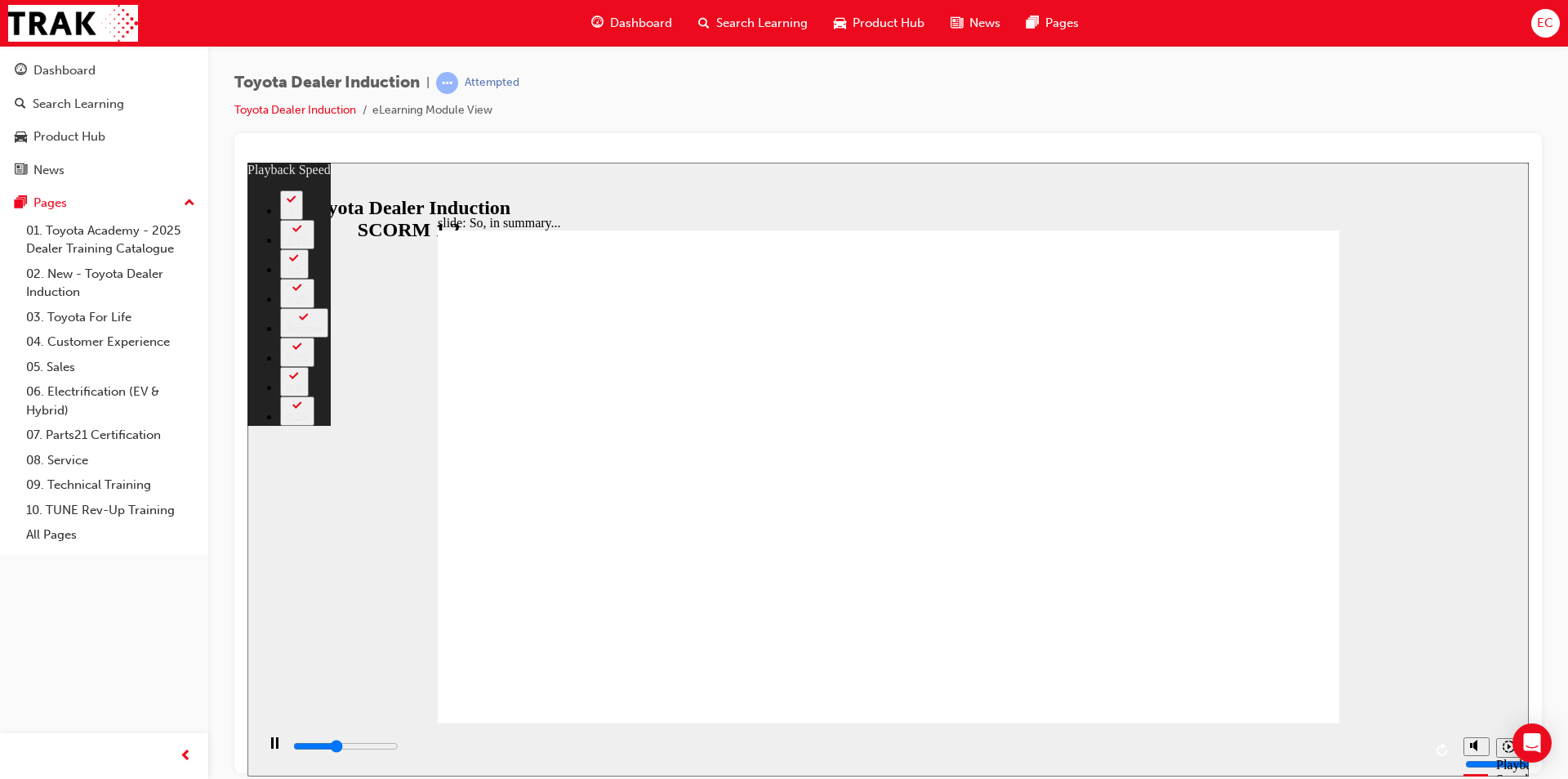
type input "2600"
type input "0"
type input "2800"
type input "0"
type input "3100"
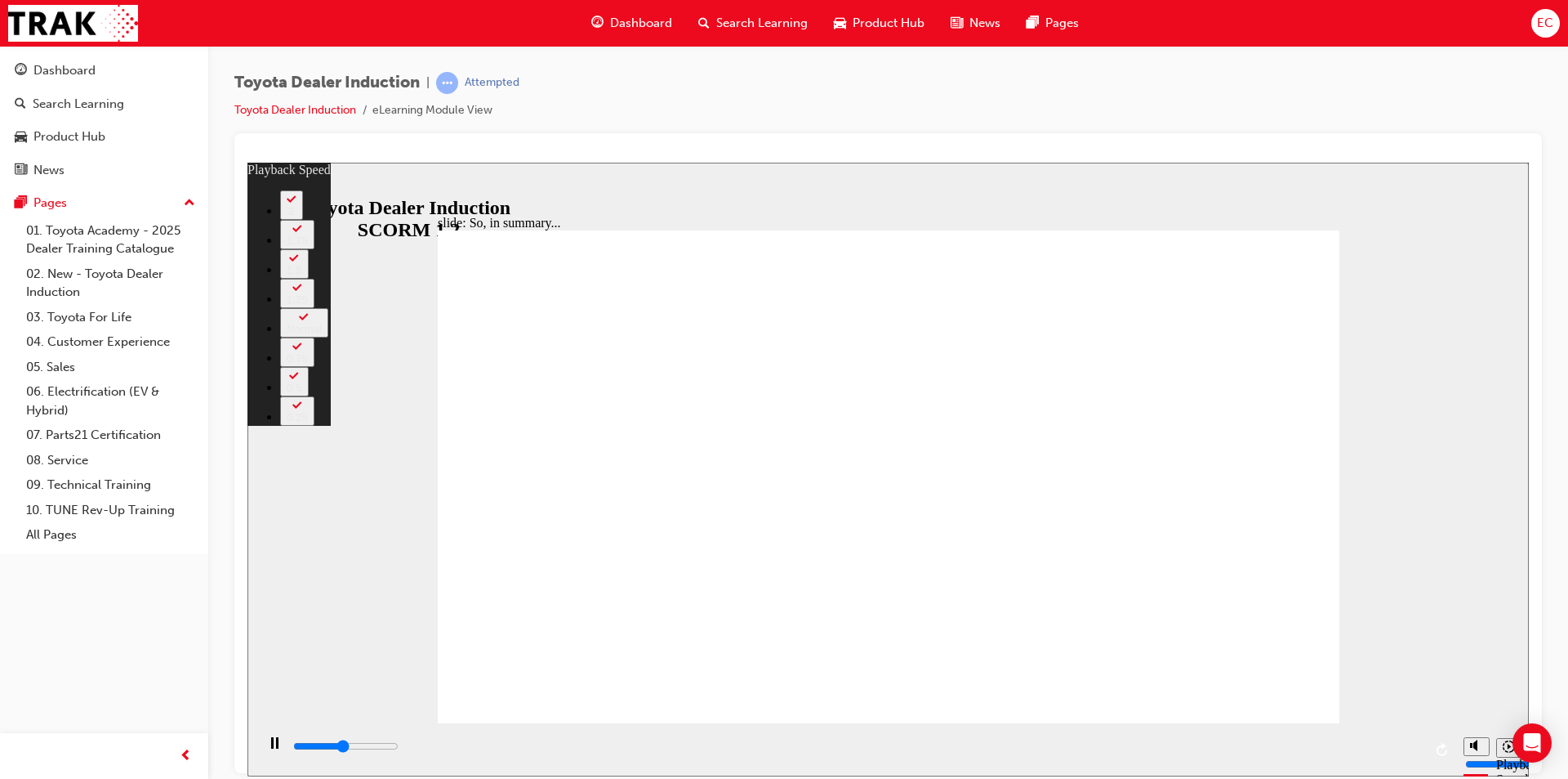
type input "1"
type input "3400"
type input "1"
type input "3600"
type input "1"
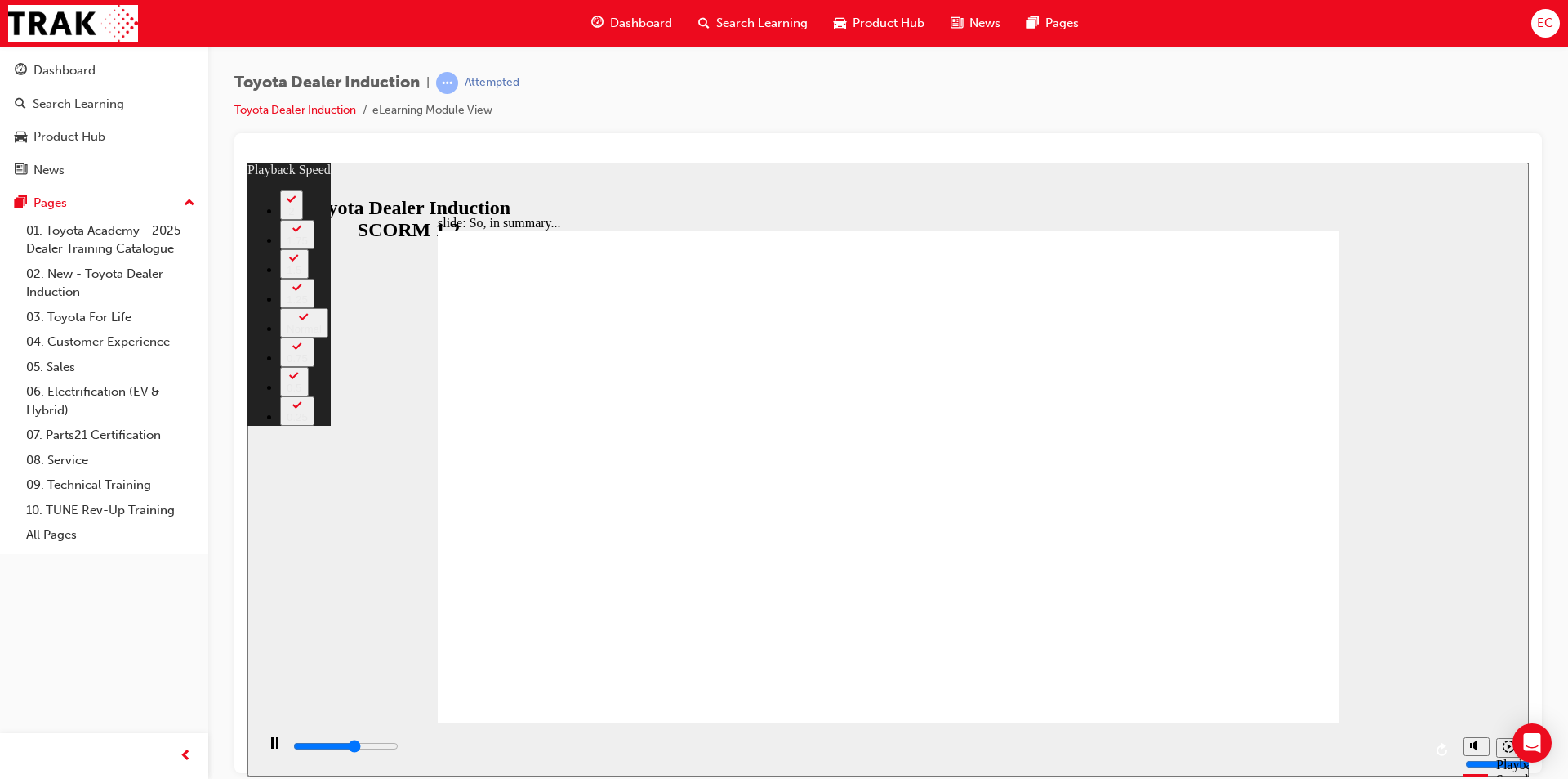
type input "3900"
type input "1"
type input "4200"
type input "2"
type input "4400"
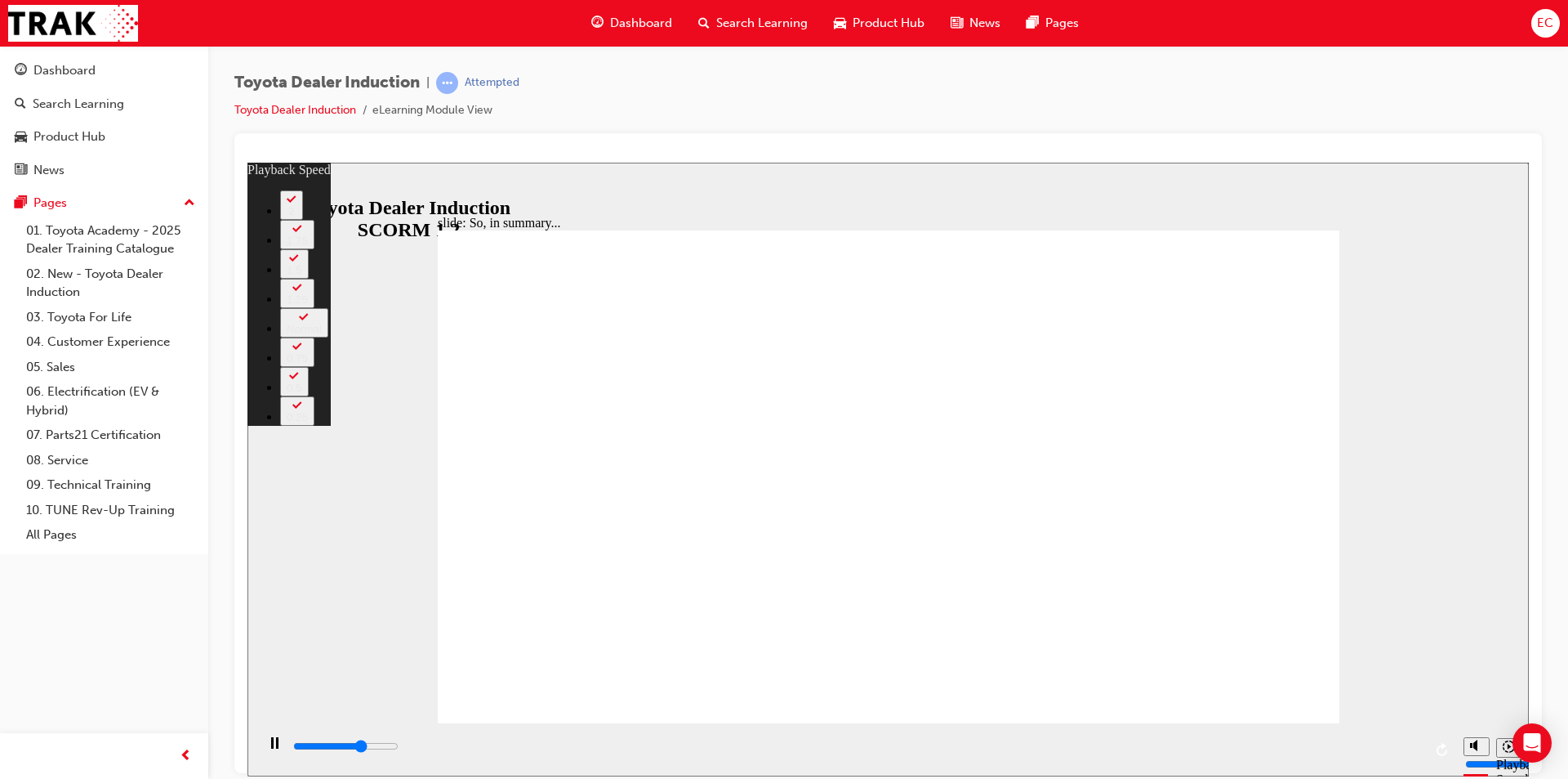
type input "2"
type input "4700"
type input "2"
type input "5000"
type input "2"
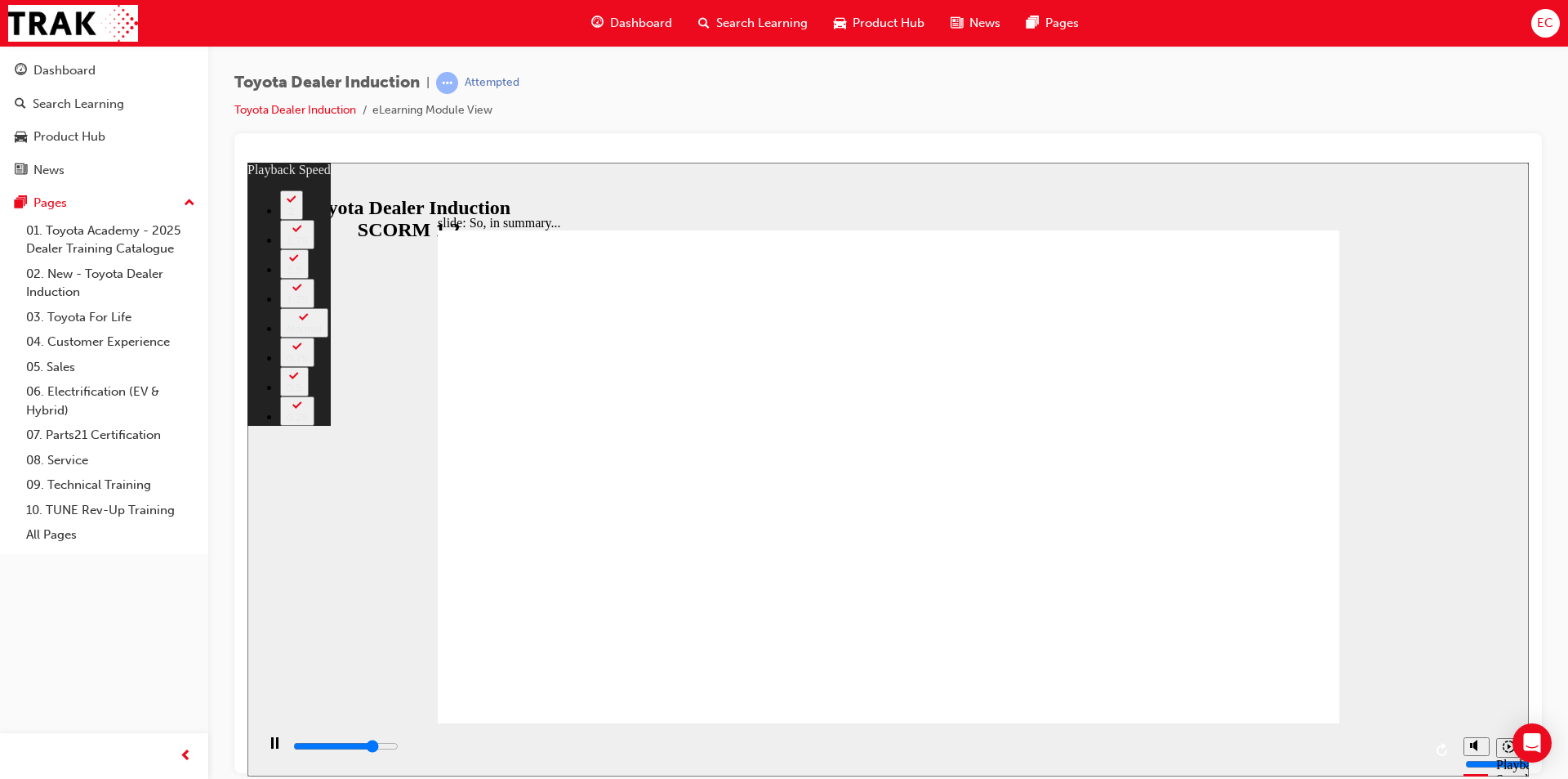
type input "5200"
type input "3"
type input "5500"
type input "3"
type input "5700"
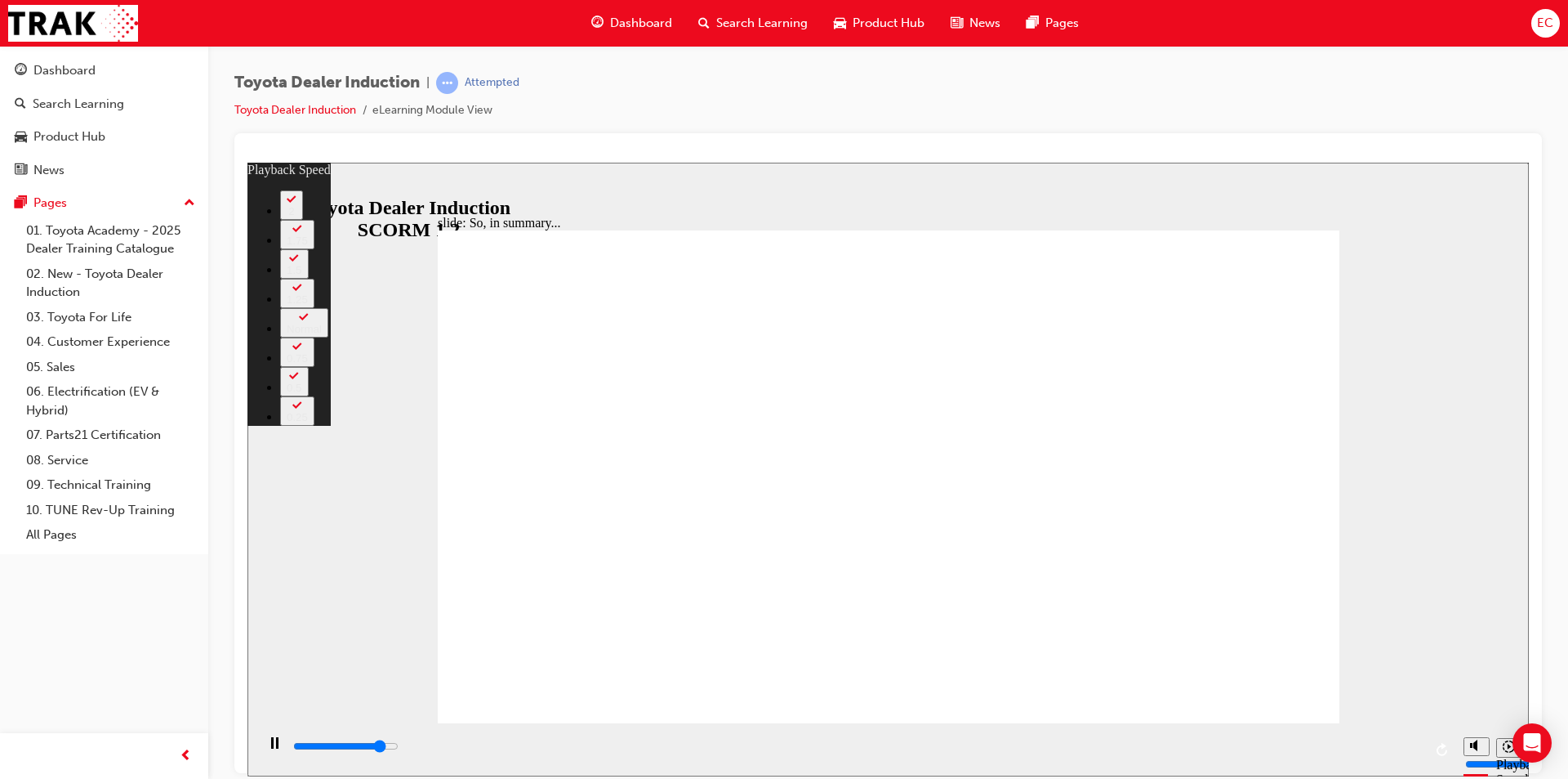
type input "3"
type input "6000"
type input "3"
type input "6300"
type input "4"
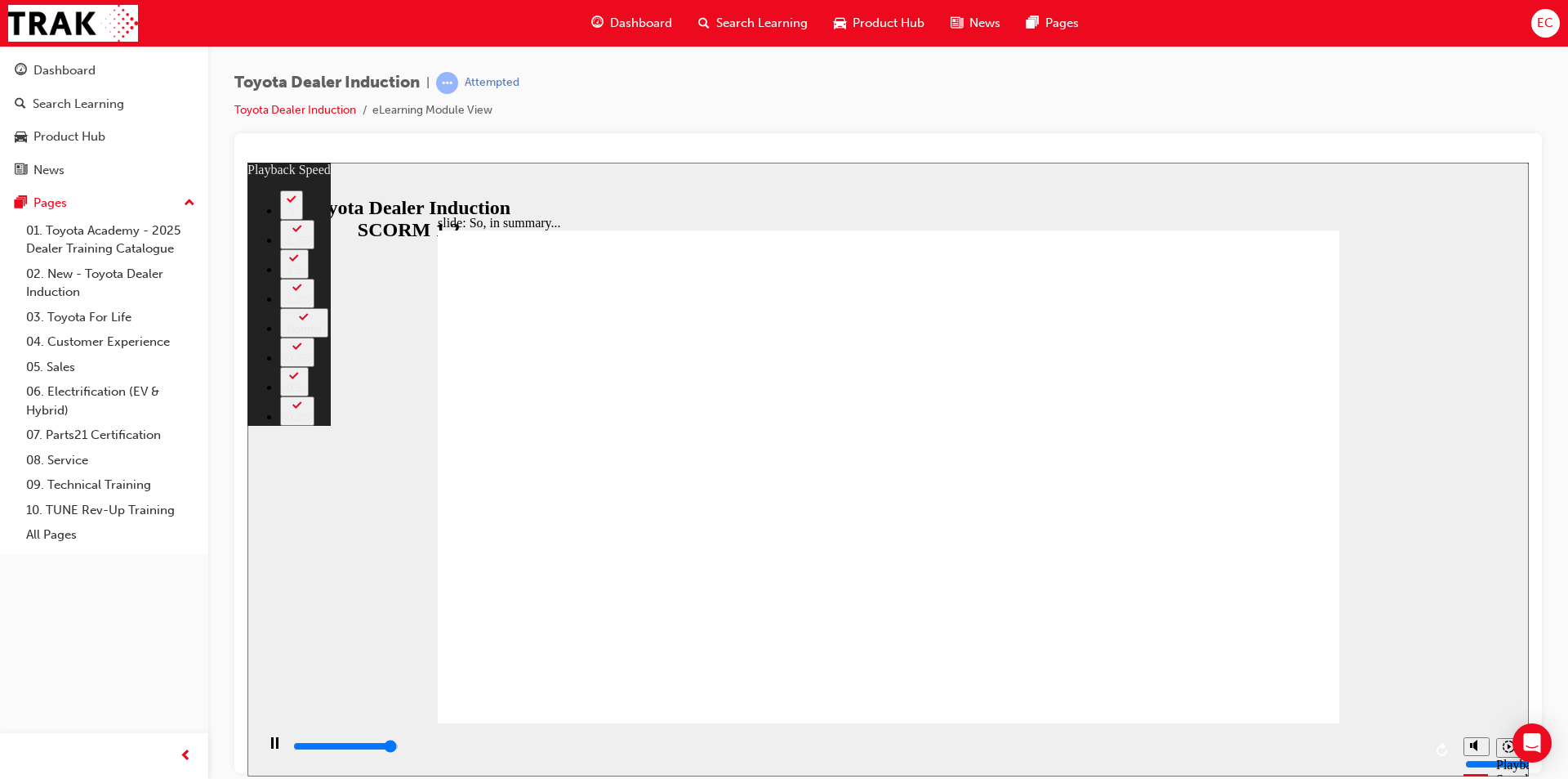
type input "6500"
type input "4"
type input "6500"
click at [1437, 558] on div "slide: So, in summary... Rectangle 3 playback speed 2 1.75 1.5 1.25 Normal 0.75…" at bounding box center [887, 469] width 1282 height 614
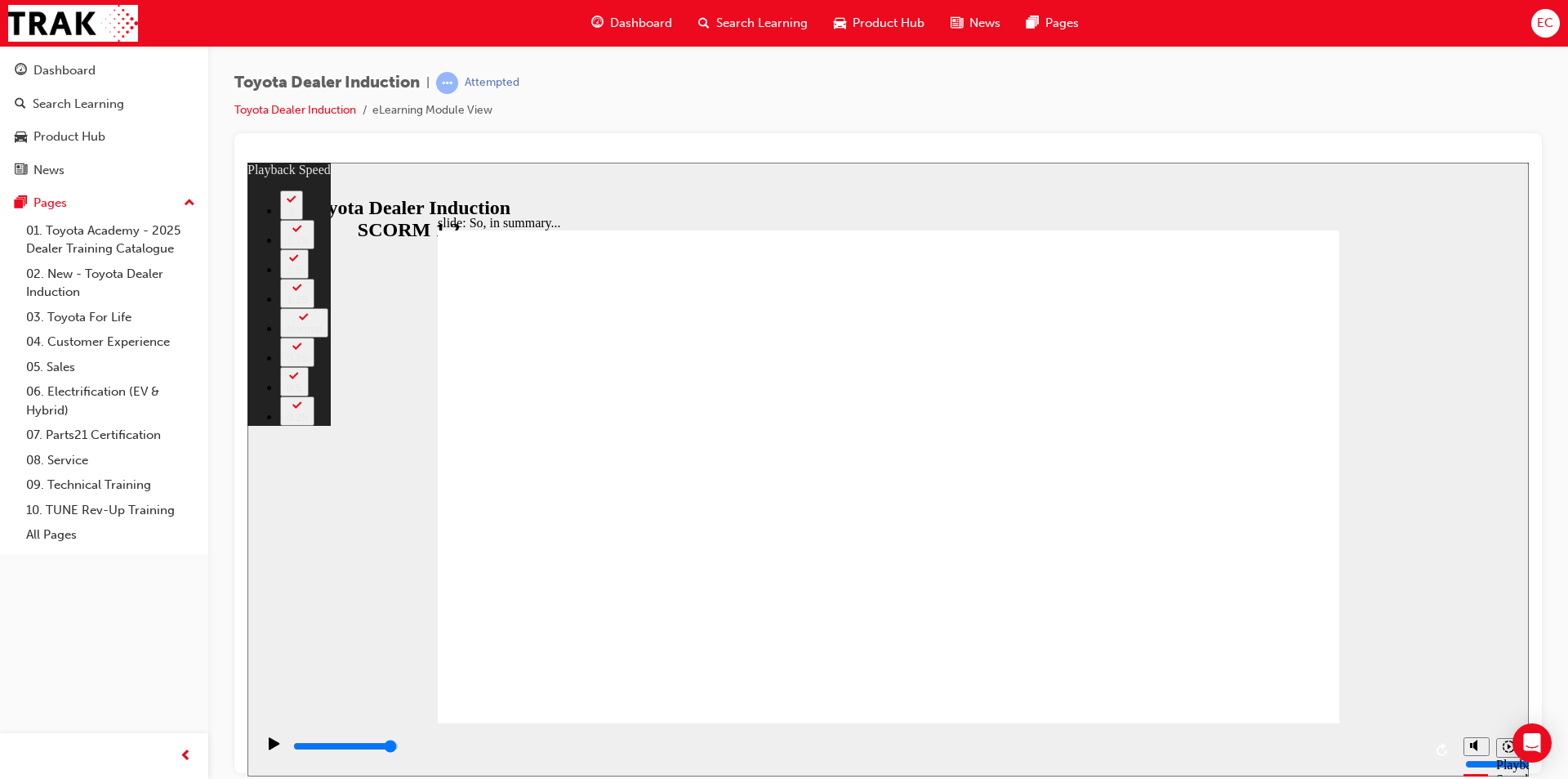
type input "128"
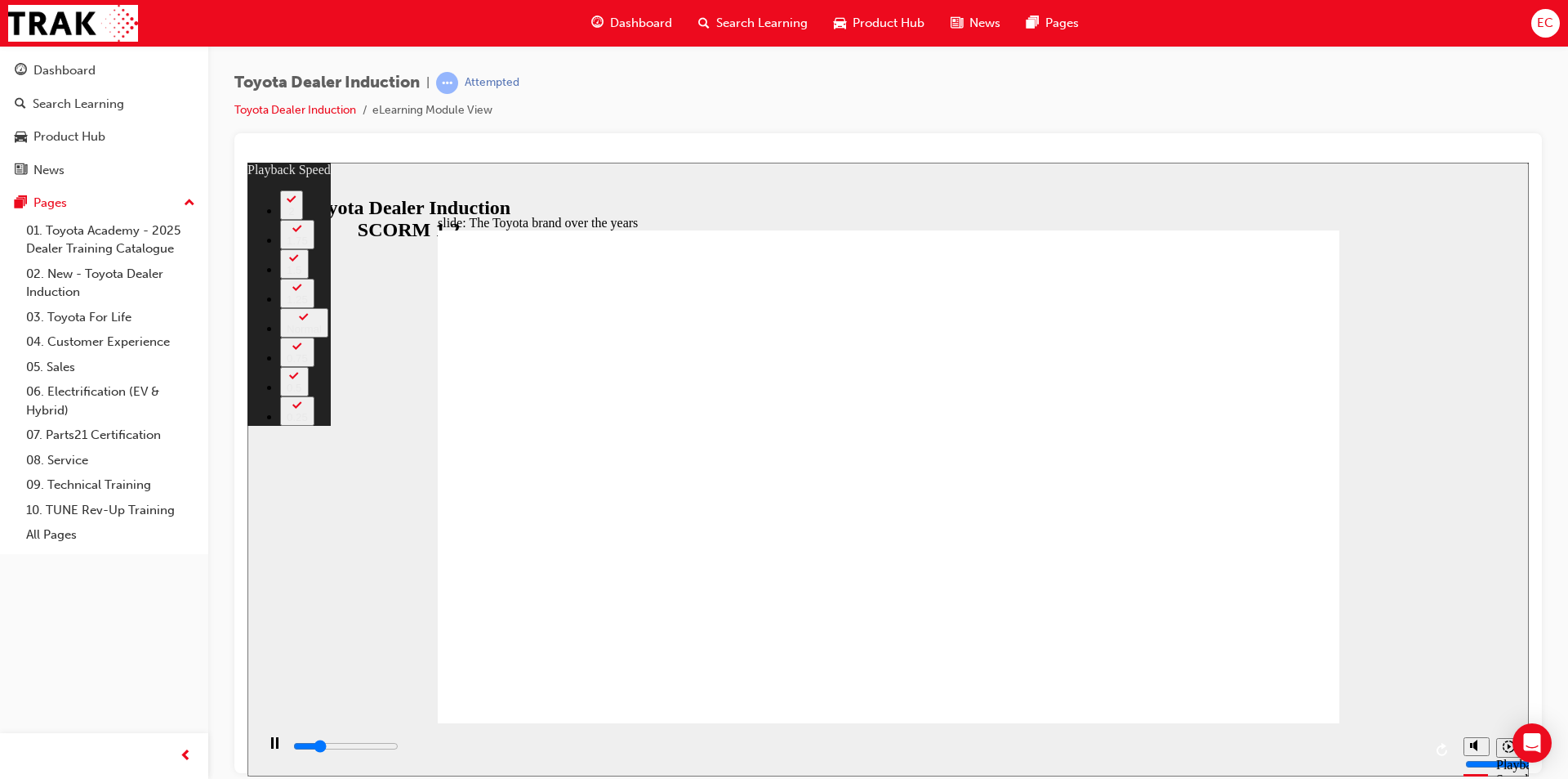
type input "1900"
type input "0"
type input "2200"
type input "0"
type input "2400"
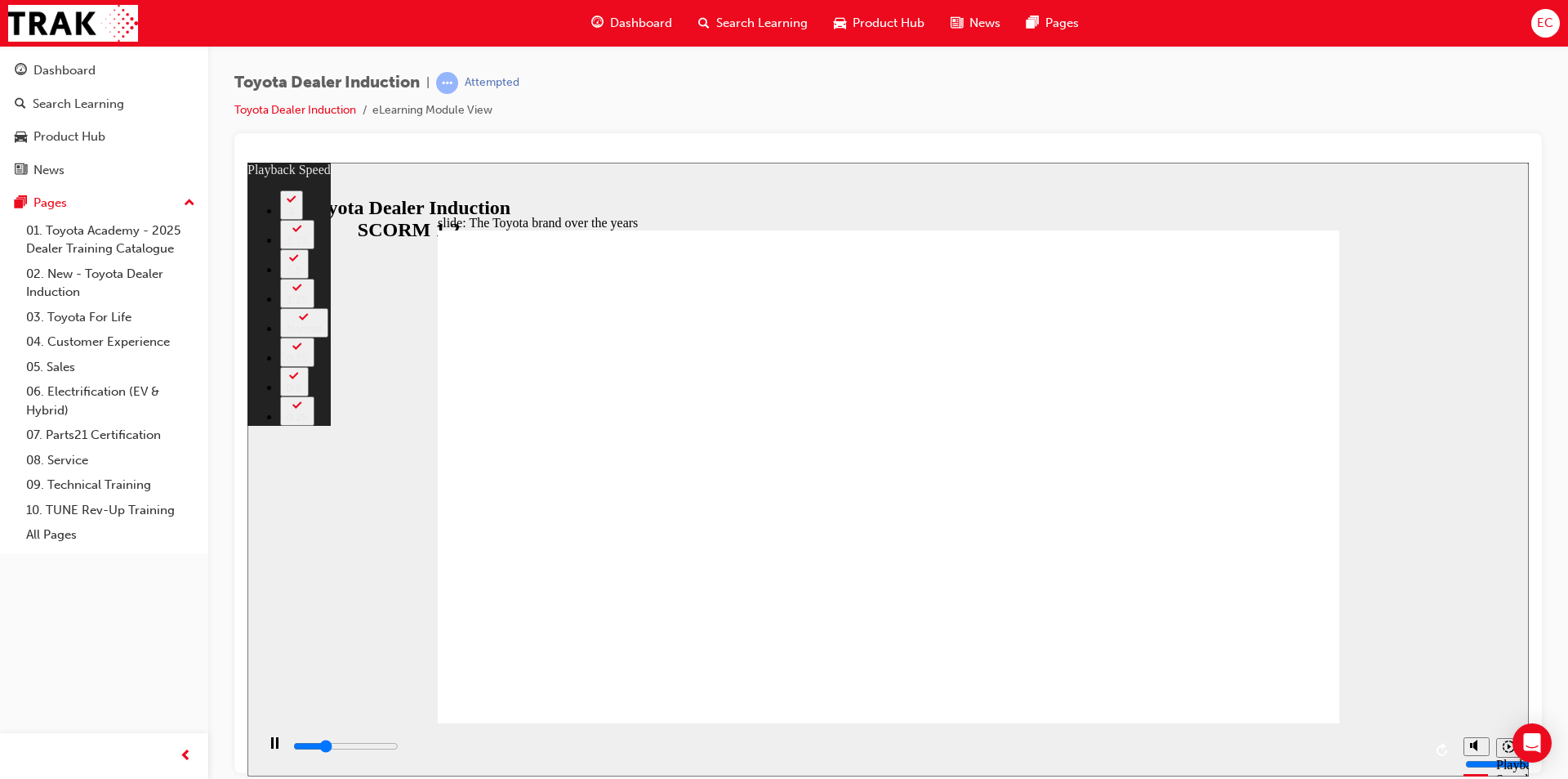
type input "1"
type input "2700"
type input "1"
type input "3000"
type input "1"
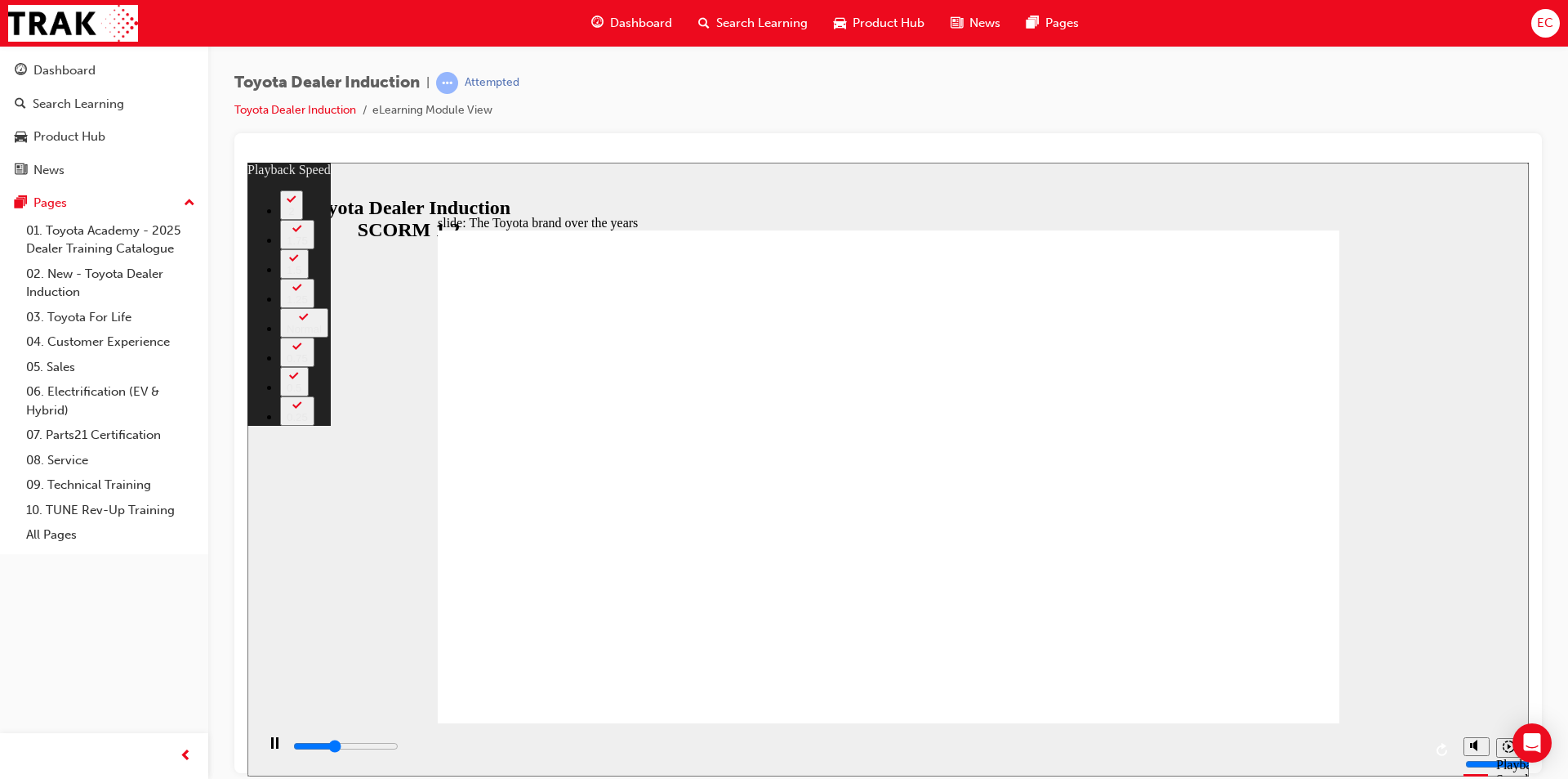
type input "3200"
type input "1"
type input "3500"
type input "2"
type input "3800"
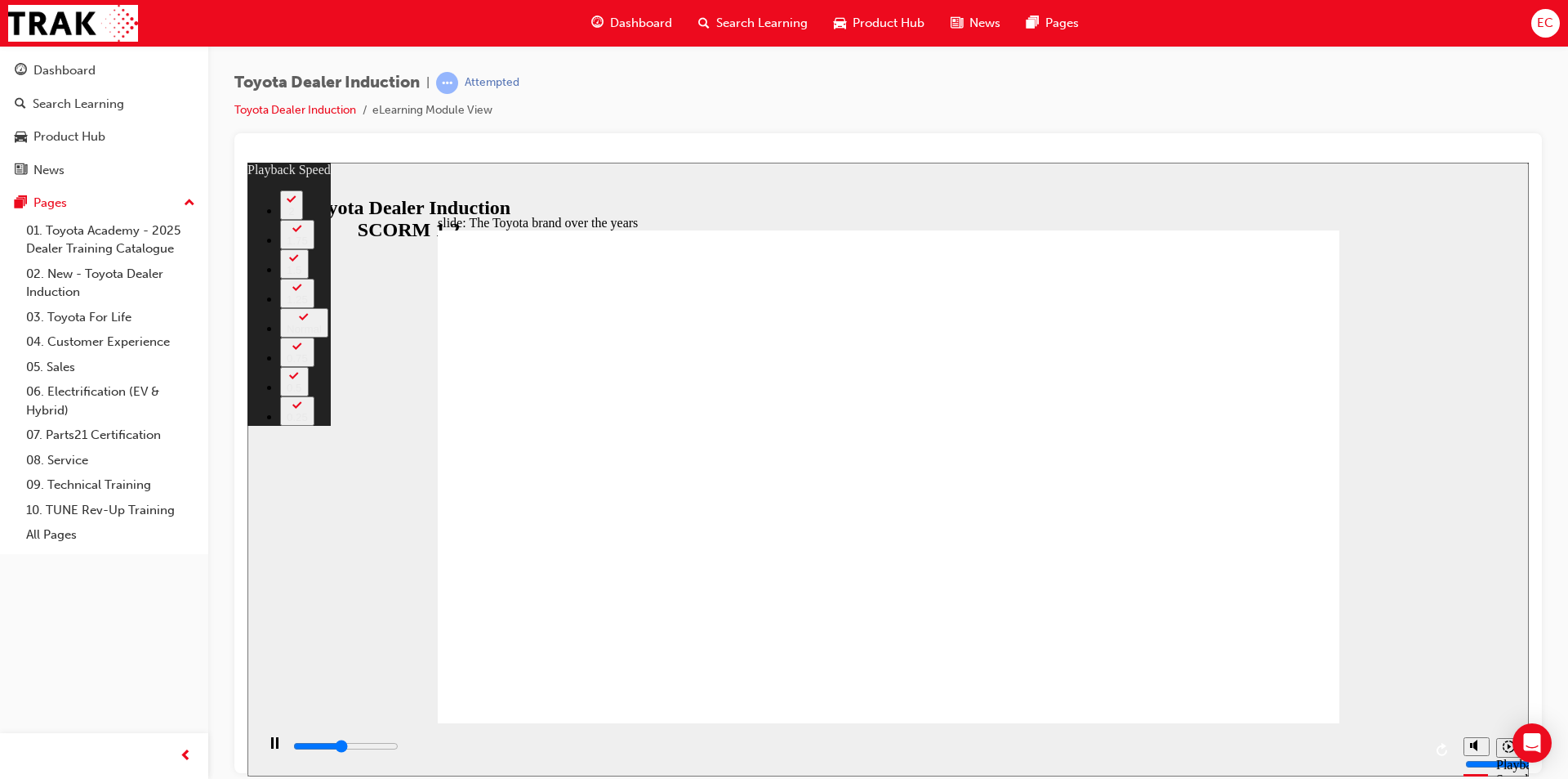
type input "2"
type input "4000"
type input "2"
type input "4300"
type input "2"
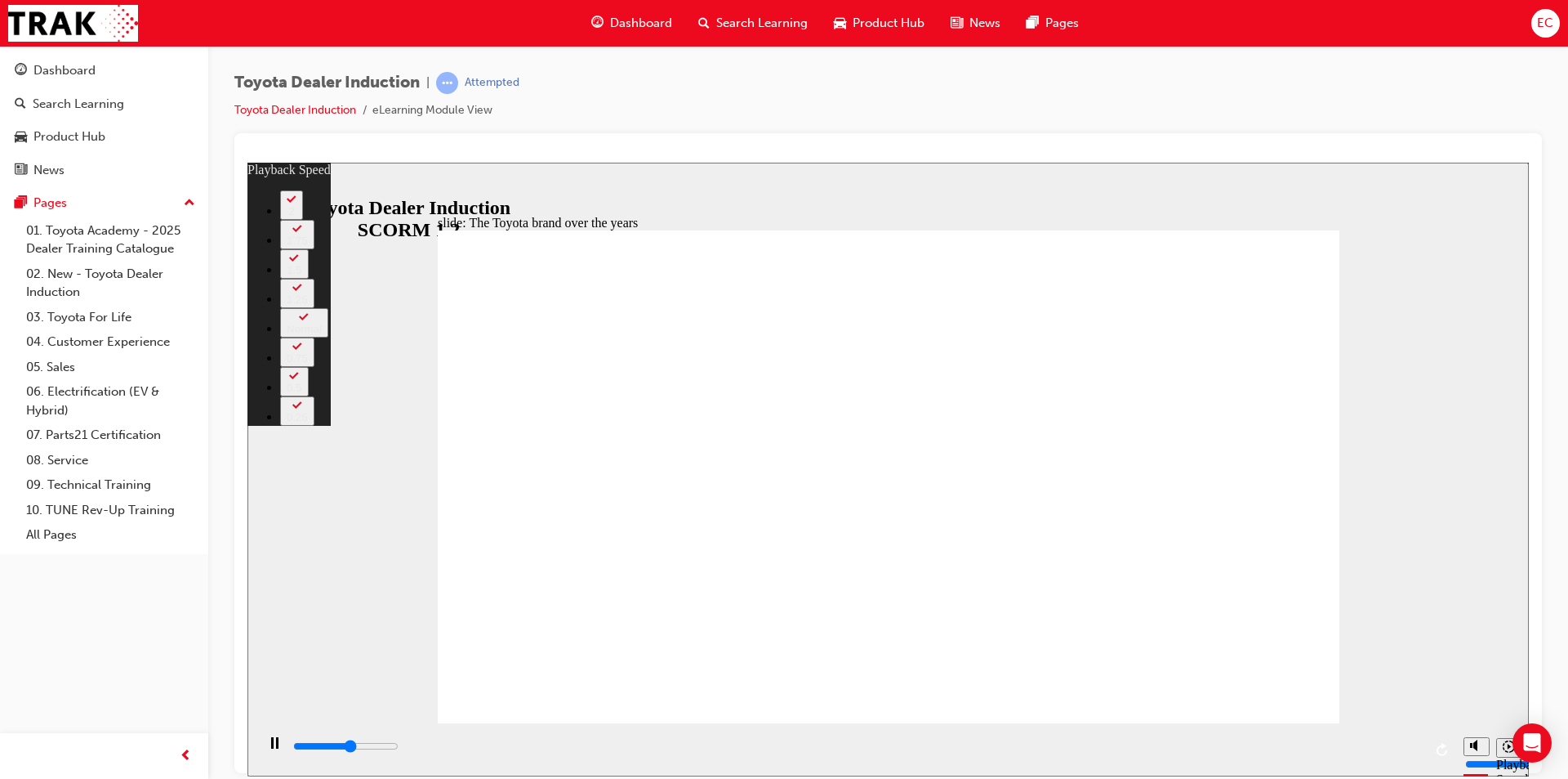
type input "4600"
type input "3"
type input "4800"
type input "3"
type input "4800"
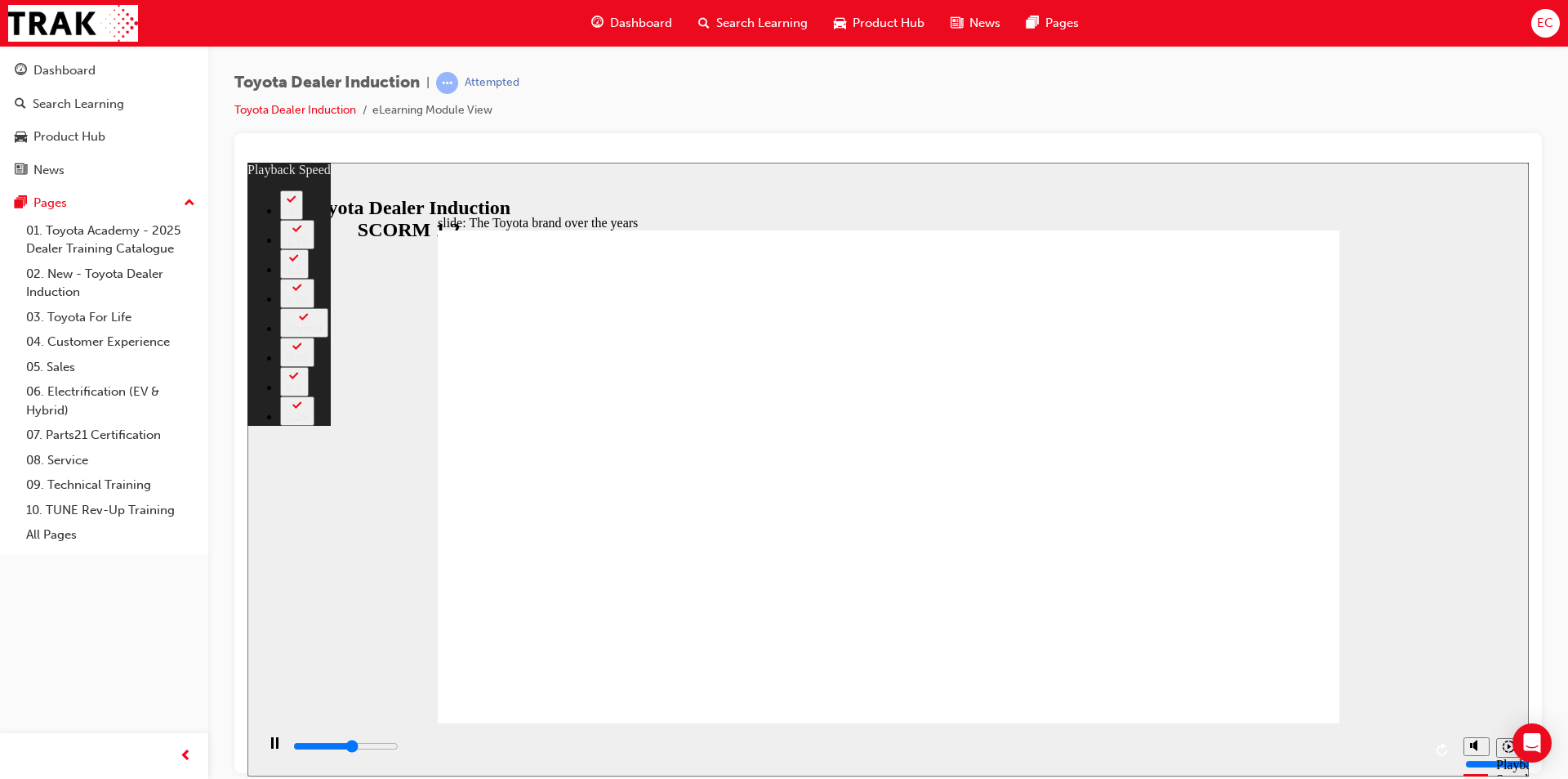
type input "3"
type input "5100"
type input "3"
type input "5400"
type input "3"
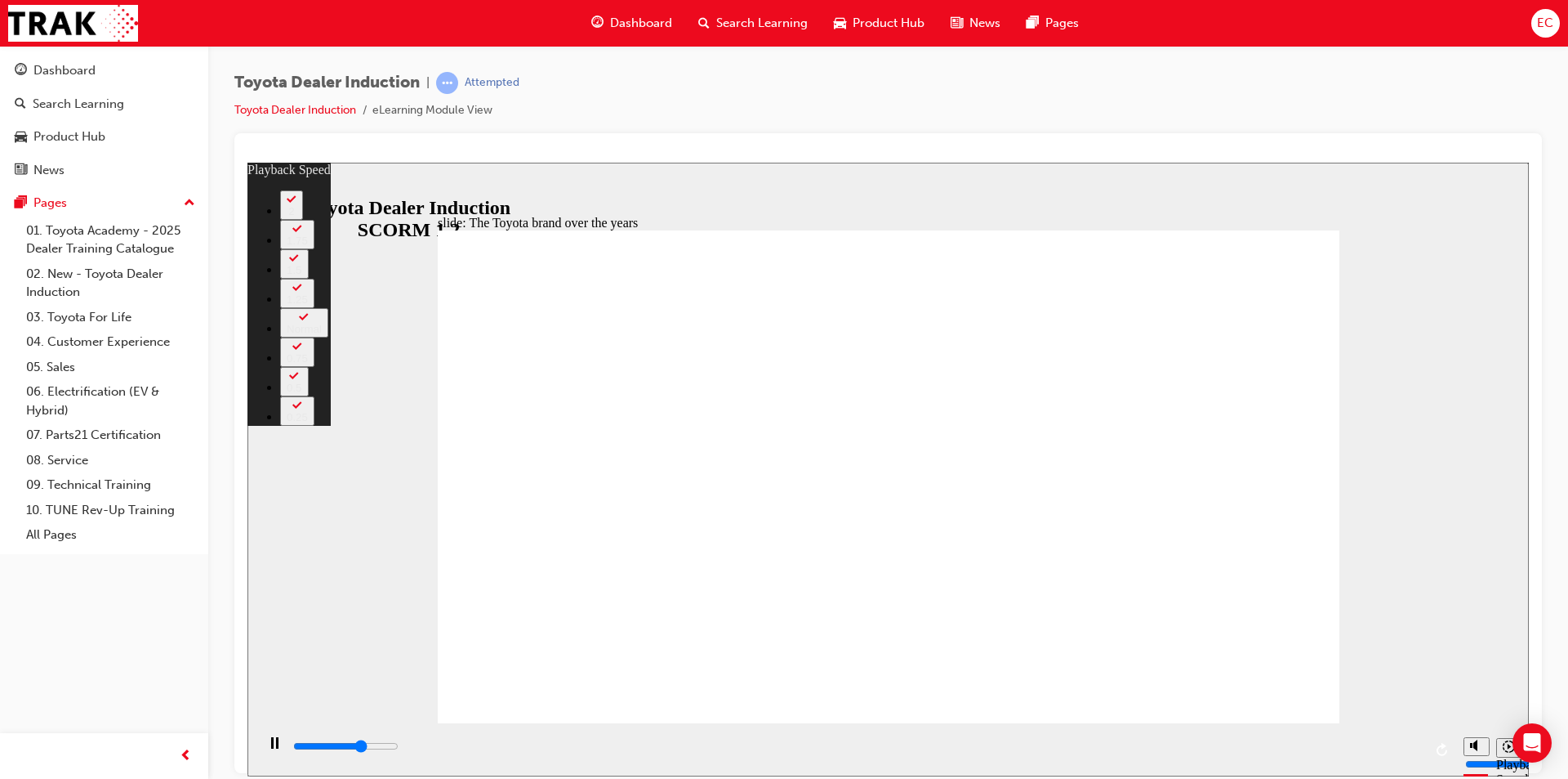
type input "5600"
type input "4"
type input "5900"
type input "4"
type input "6200"
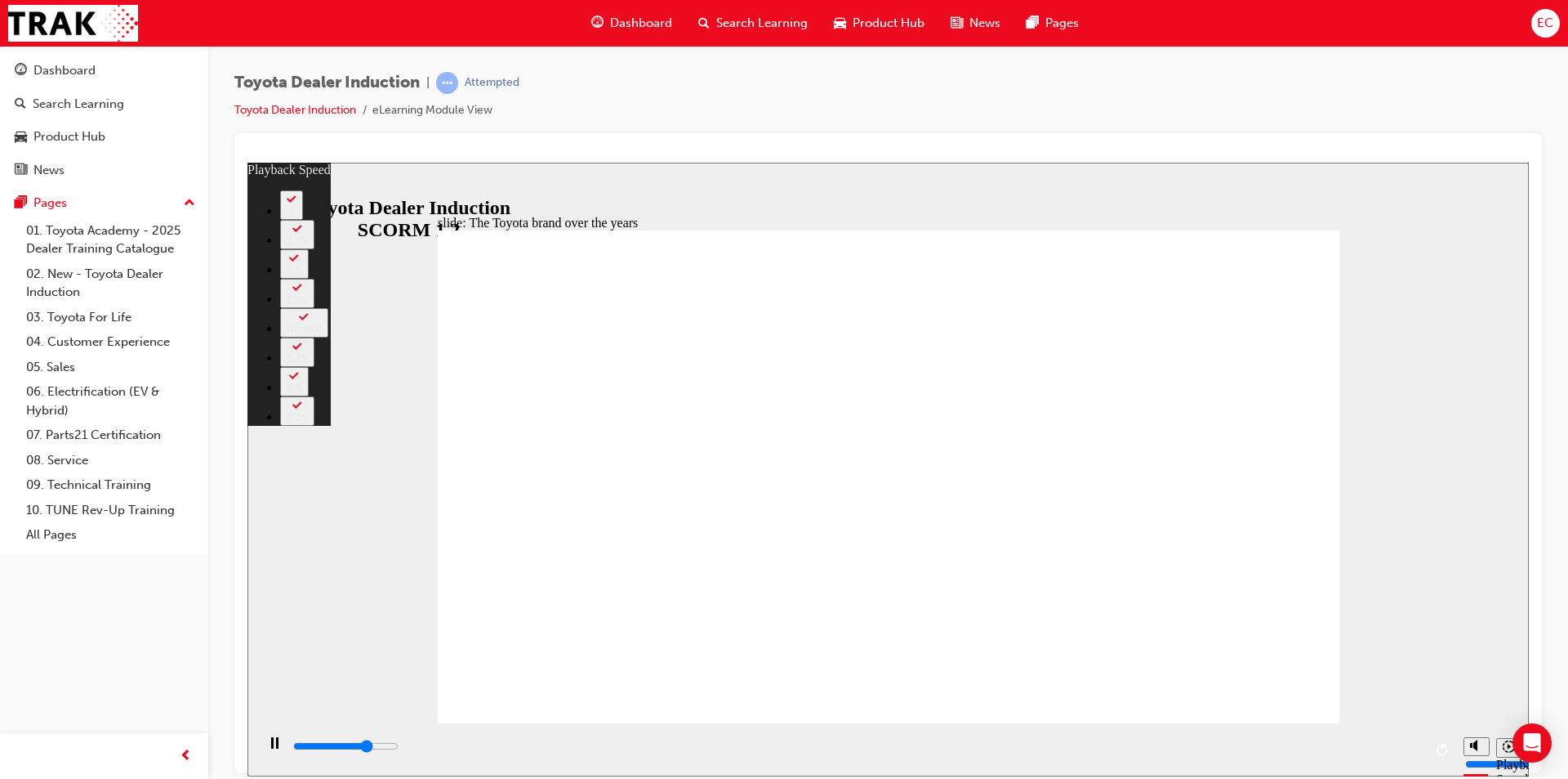
type input "4"
type input "6400"
type input "5"
type input "6700"
type input "5"
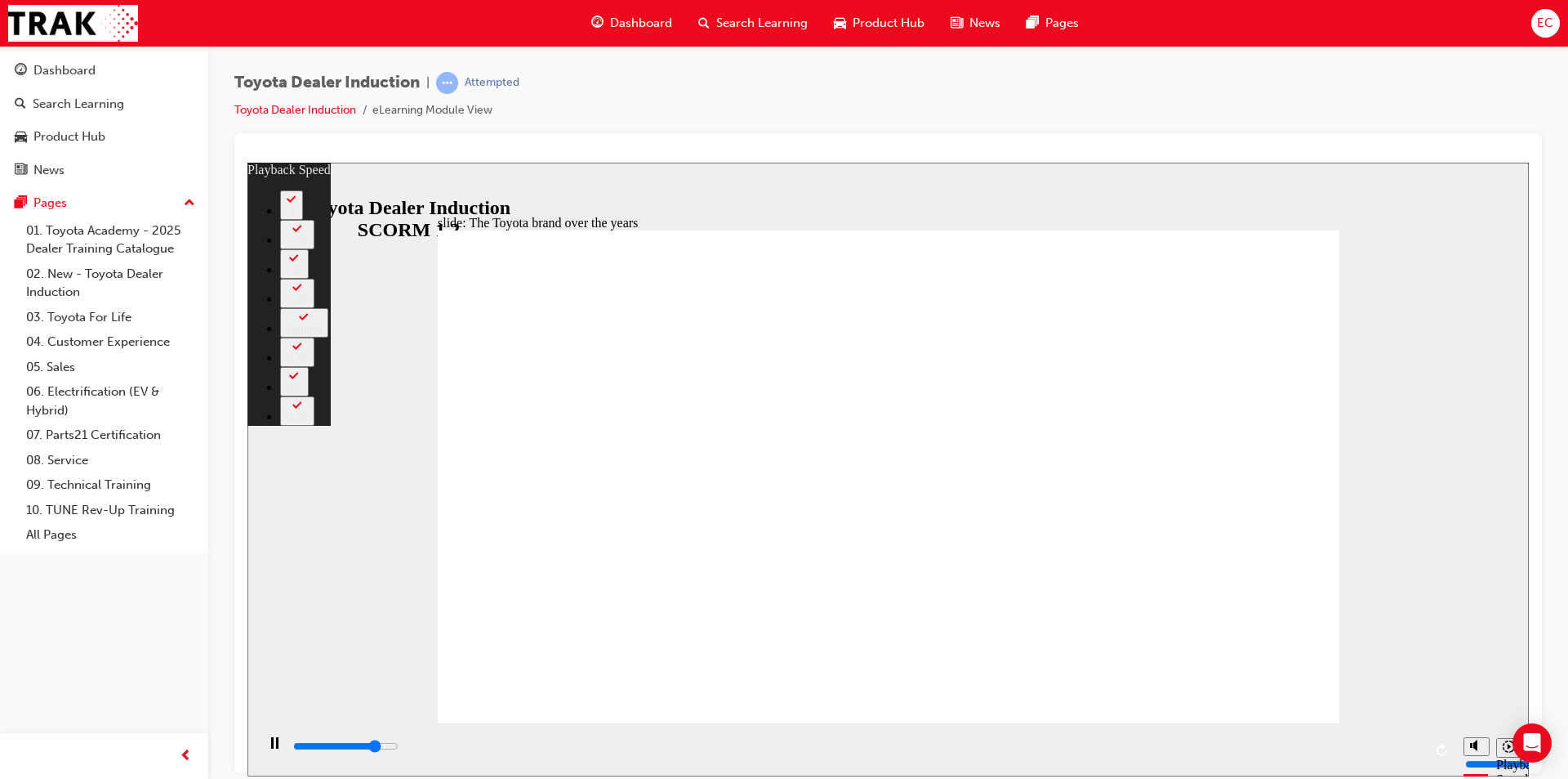
type input "7000"
type input "5"
type input "7200"
type input "5"
type input "7500"
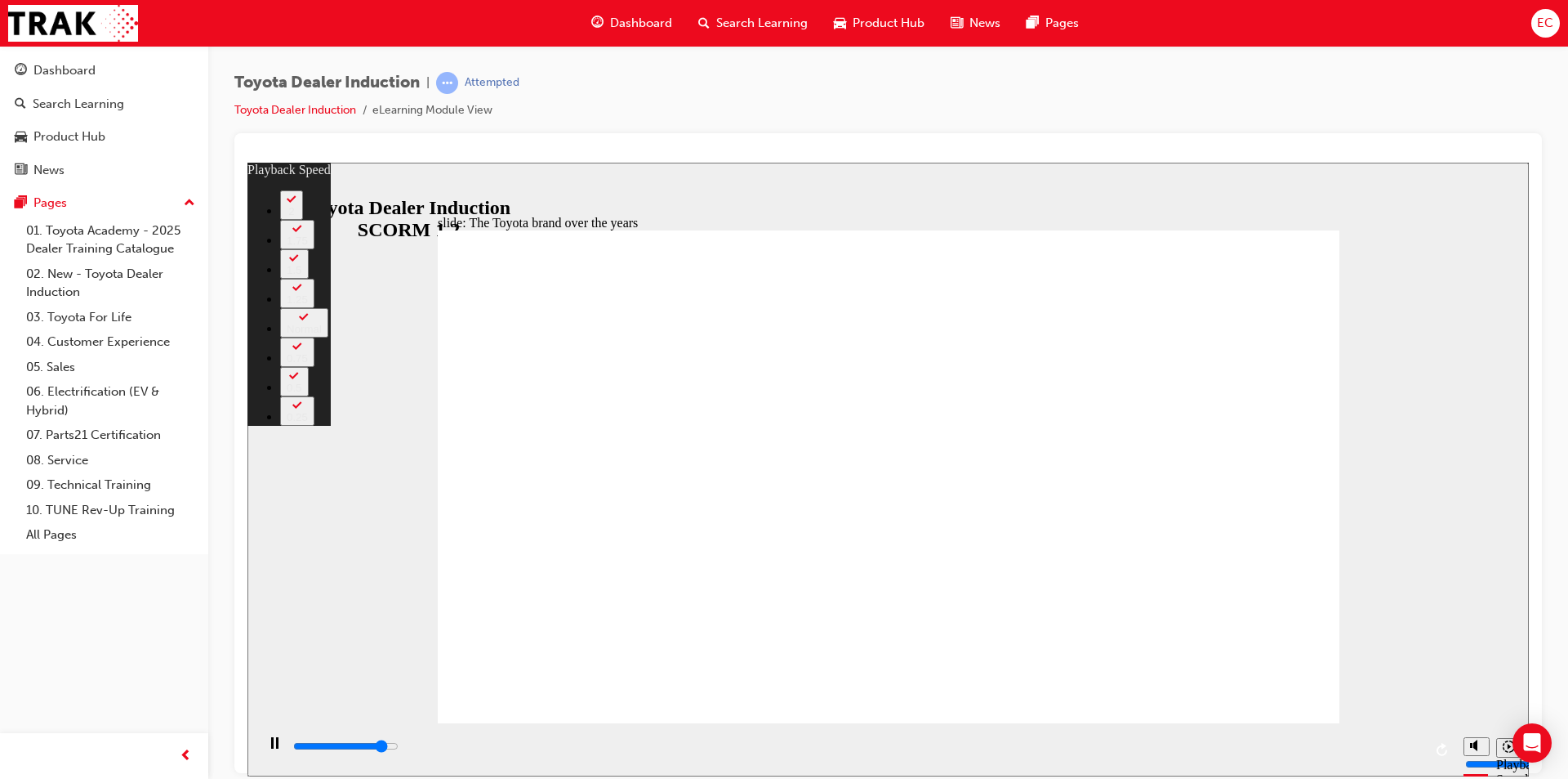
type input "6"
type input "7800"
type input "6"
type input "8000"
type input "6"
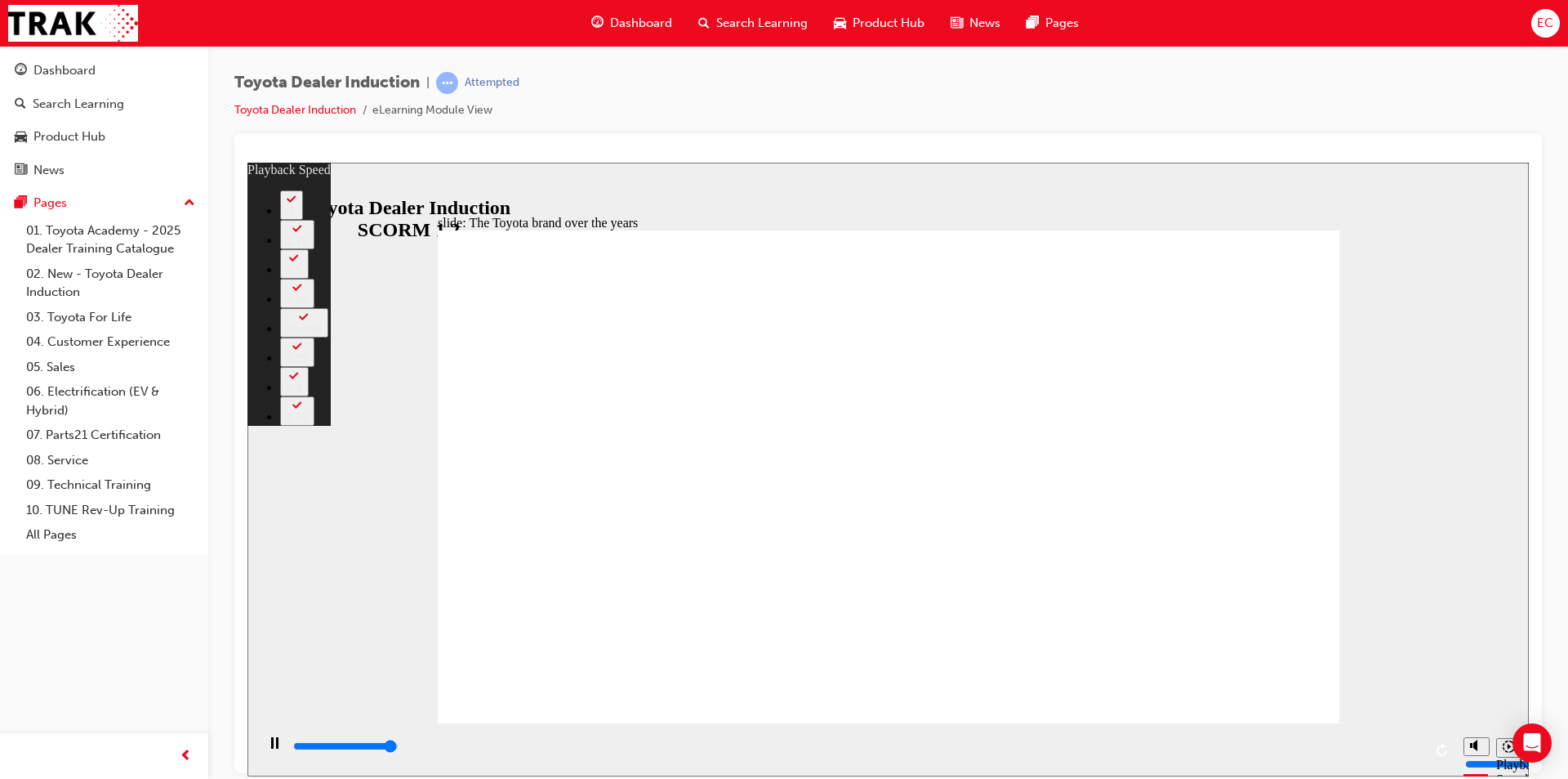
type input "8300"
type input "6"
type input "8400"
type input "165"
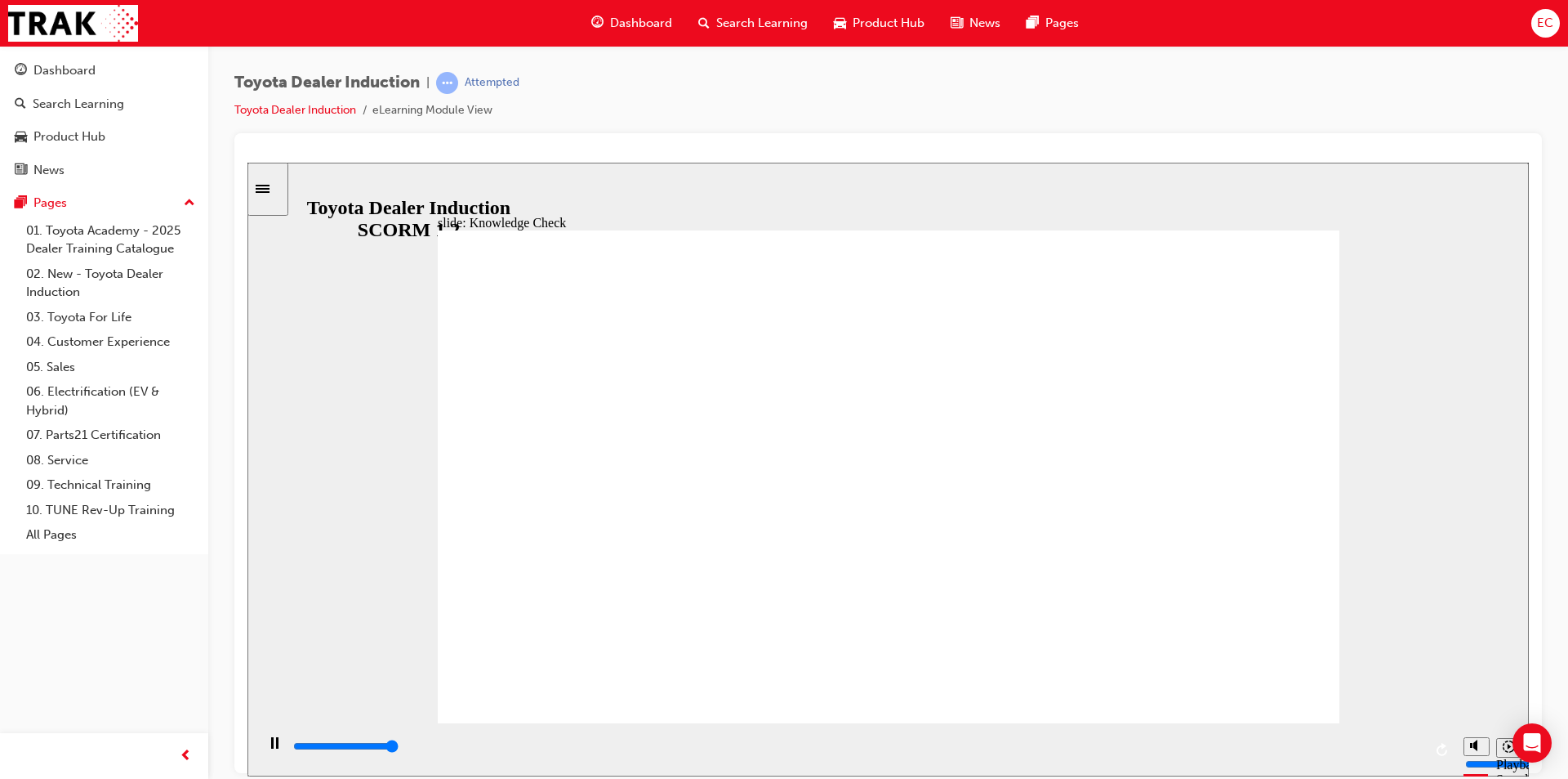
type input "5000"
radio input "true"
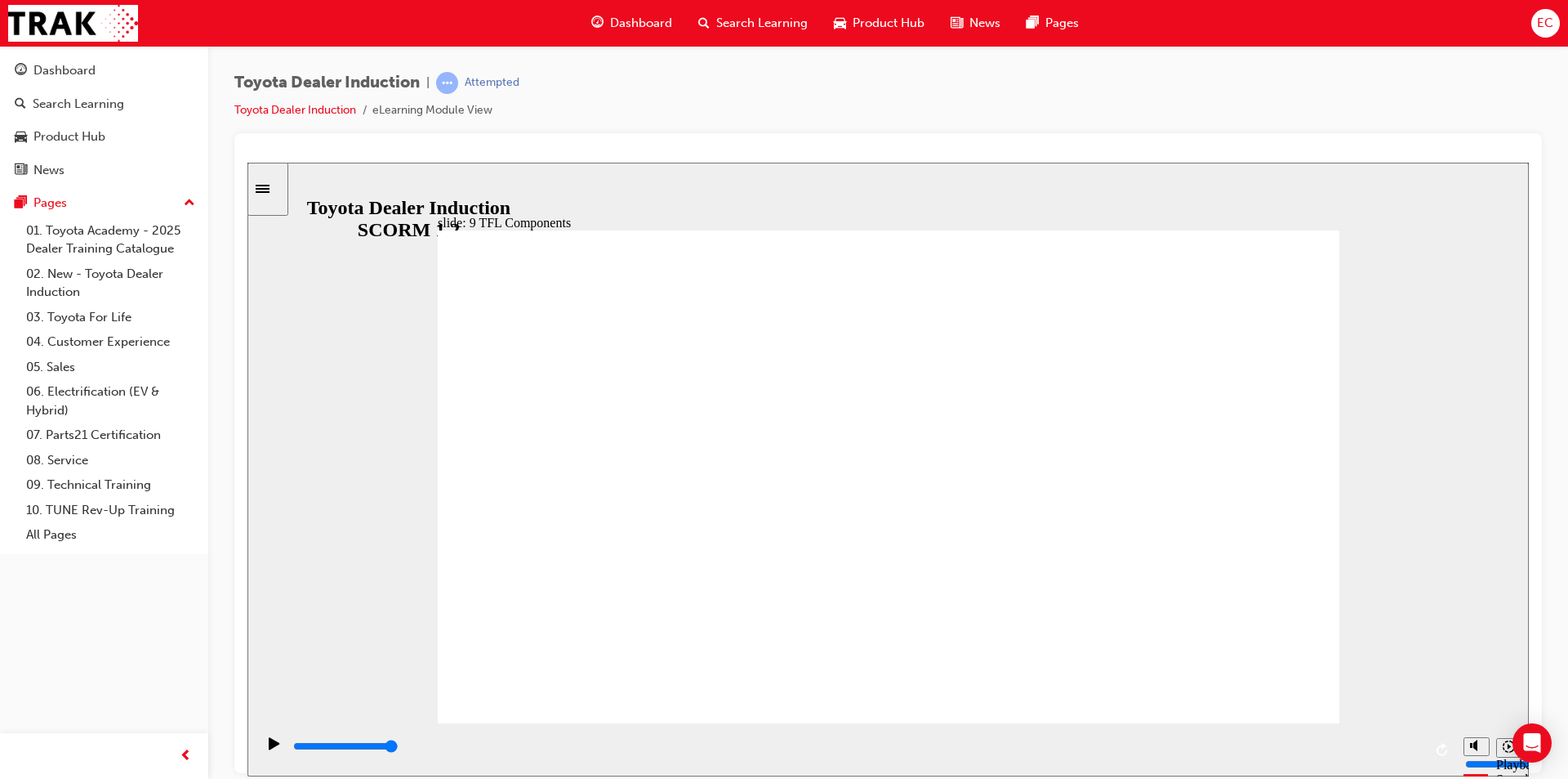
click at [1396, 658] on div "slide: Toyota For Life Training Program Toyota For Life Training Program BACK B…" at bounding box center [887, 469] width 1282 height 614
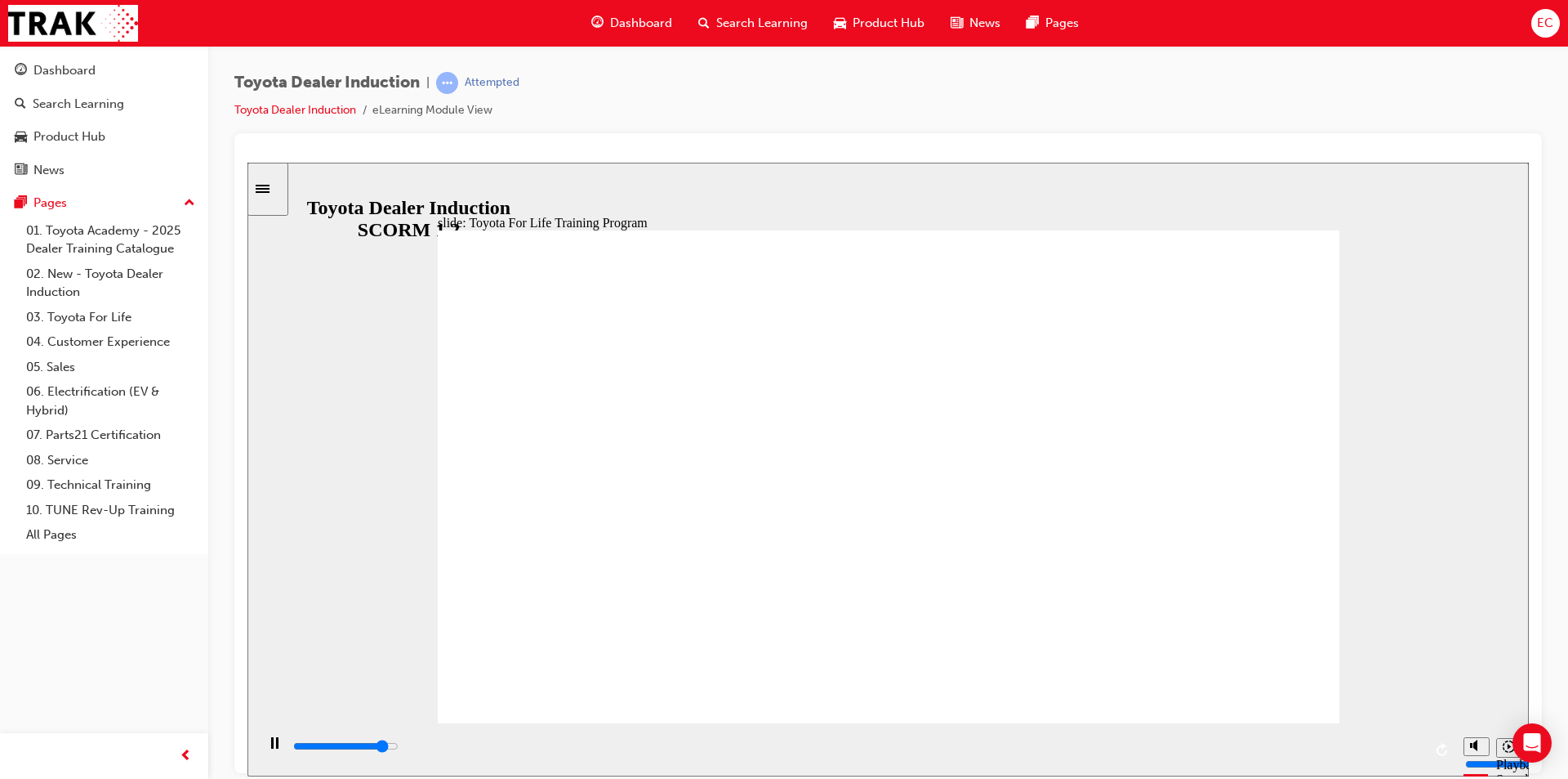
click at [1347, 455] on div "slide: Toyota For Life Training Program Toyota For Life Training Program BACK B…" at bounding box center [887, 469] width 1282 height 614
type input "10800"
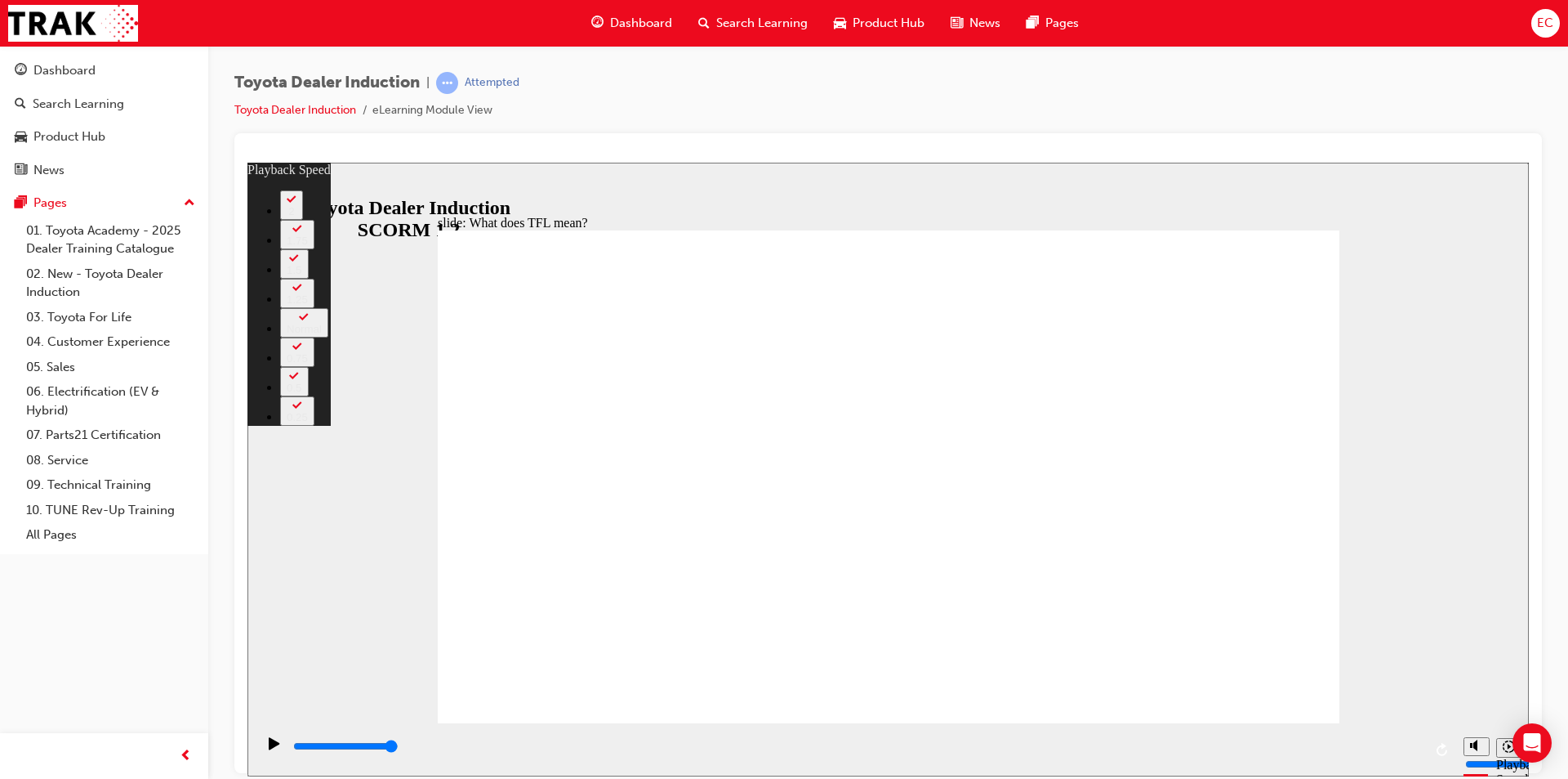
type input "110"
